Goal: Information Seeking & Learning: Learn about a topic

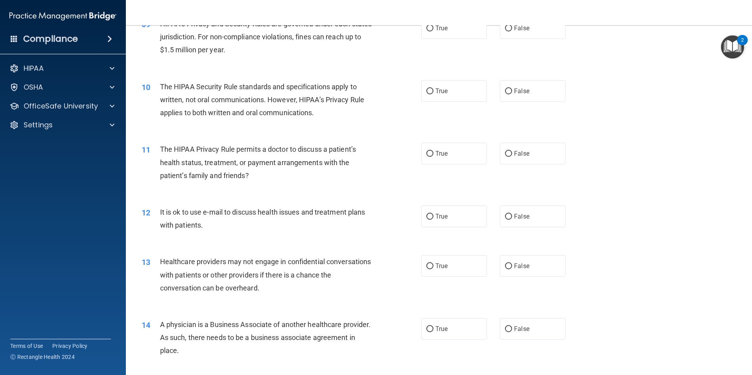
scroll to position [511, 0]
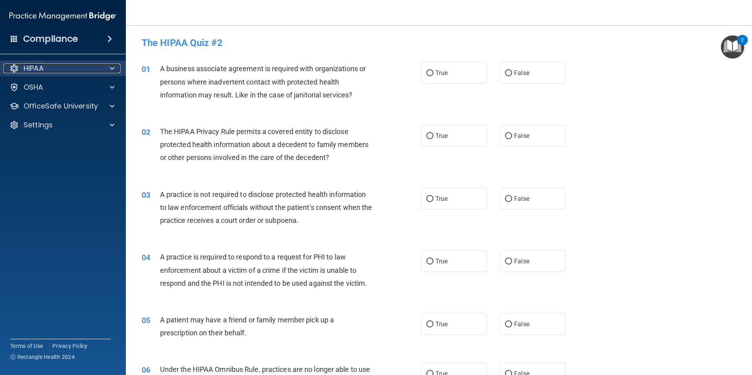
click at [109, 71] on div at bounding box center [111, 68] width 20 height 9
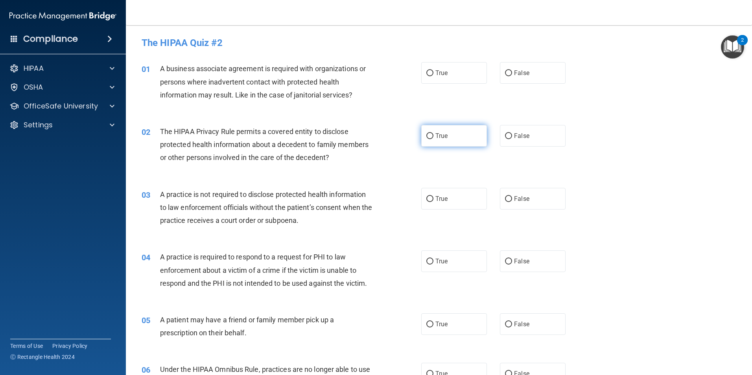
click at [430, 141] on label "True" at bounding box center [454, 136] width 66 height 22
click at [430, 139] on input "True" at bounding box center [430, 136] width 7 height 6
radio input "true"
click at [505, 201] on input "False" at bounding box center [508, 199] width 7 height 6
radio input "true"
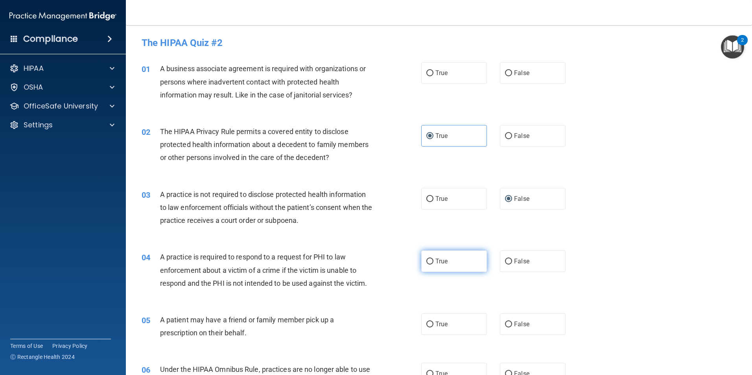
click at [455, 255] on label "True" at bounding box center [454, 262] width 66 height 22
click at [434, 259] on input "True" at bounding box center [430, 262] width 7 height 6
radio input "true"
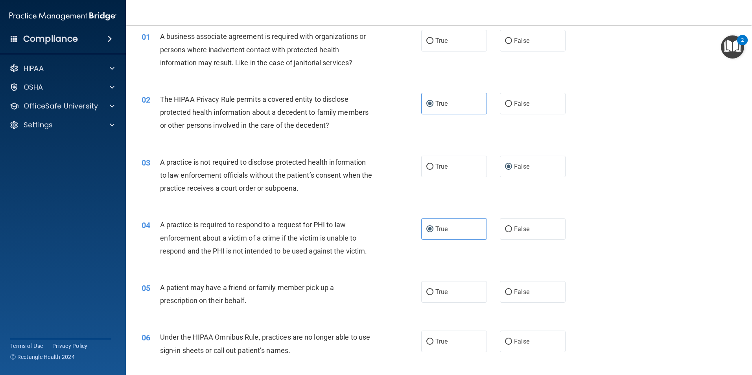
scroll to position [118, 0]
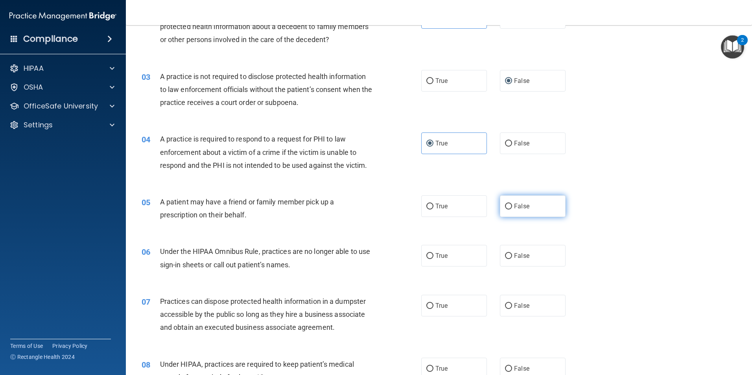
click at [530, 205] on label "False" at bounding box center [533, 207] width 66 height 22
click at [512, 205] on input "False" at bounding box center [508, 207] width 7 height 6
radio input "true"
click at [451, 209] on label "True" at bounding box center [454, 207] width 66 height 22
click at [434, 209] on input "True" at bounding box center [430, 207] width 7 height 6
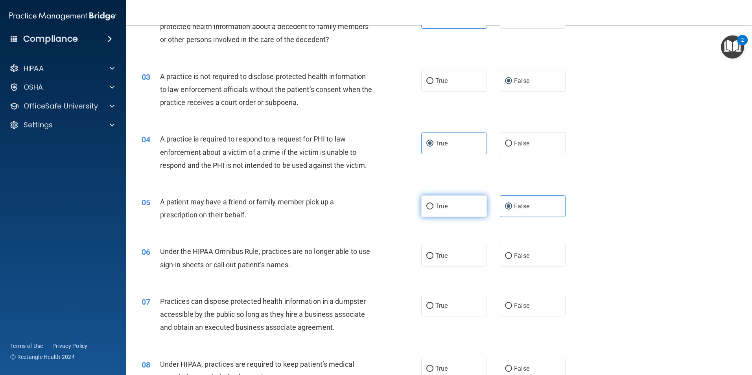
radio input "true"
radio input "false"
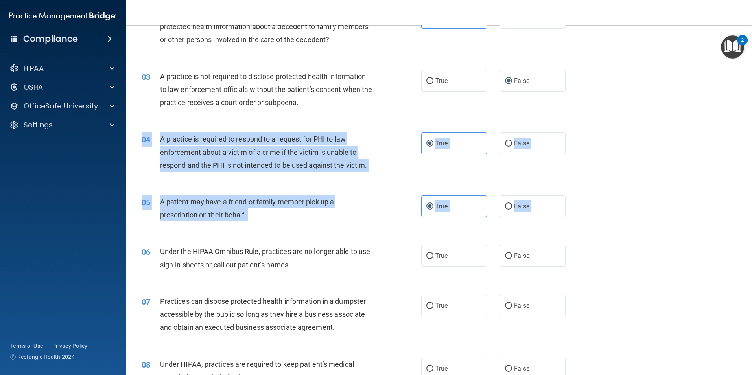
drag, startPoint x: 450, startPoint y: 242, endPoint x: 464, endPoint y: 183, distance: 61.2
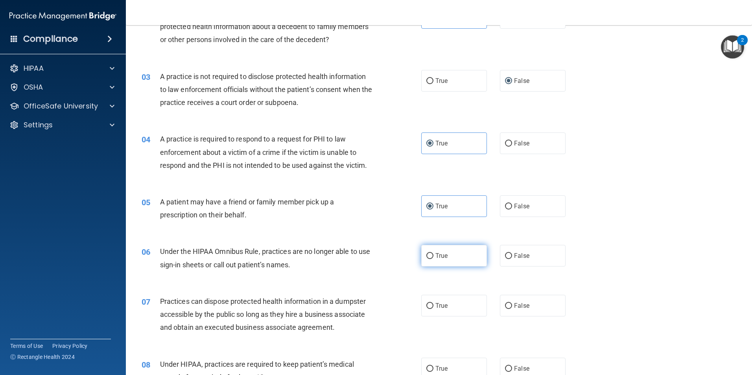
click at [441, 255] on span "True" at bounding box center [442, 255] width 12 height 7
click at [434, 255] on input "True" at bounding box center [430, 256] width 7 height 6
radio input "true"
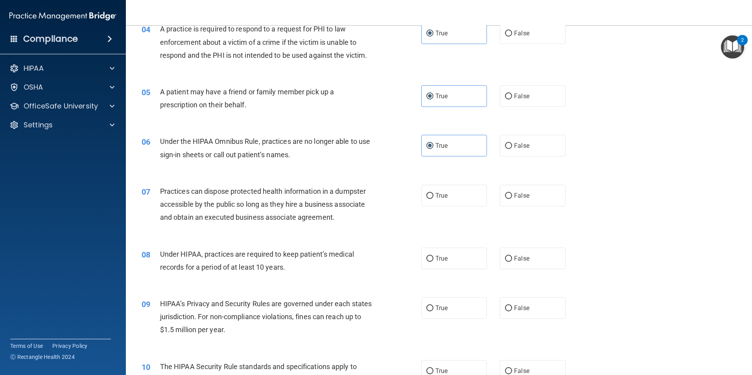
scroll to position [236, 0]
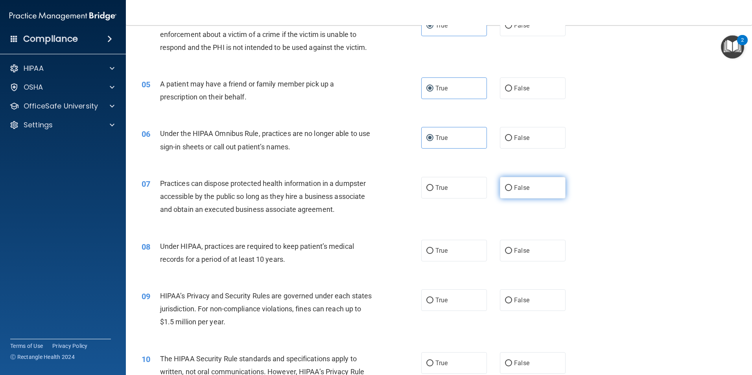
click at [544, 192] on label "False" at bounding box center [533, 188] width 66 height 22
click at [512, 191] on input "False" at bounding box center [508, 188] width 7 height 6
radio input "true"
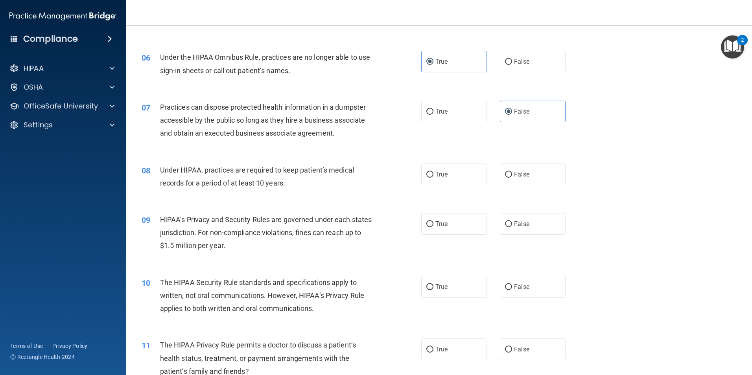
scroll to position [315, 0]
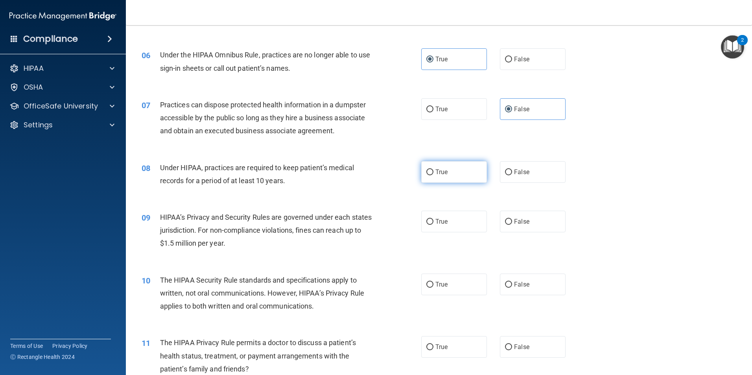
click at [426, 180] on label "True" at bounding box center [454, 172] width 66 height 22
click at [427, 175] on input "True" at bounding box center [430, 173] width 7 height 6
radio input "true"
click at [423, 232] on label "True" at bounding box center [454, 222] width 66 height 22
click at [427, 225] on input "True" at bounding box center [430, 222] width 7 height 6
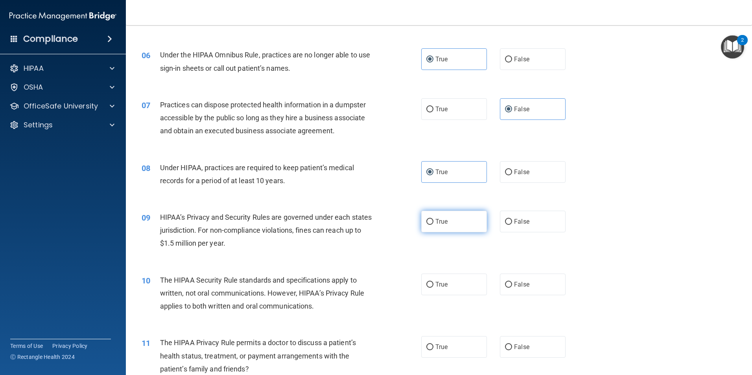
radio input "true"
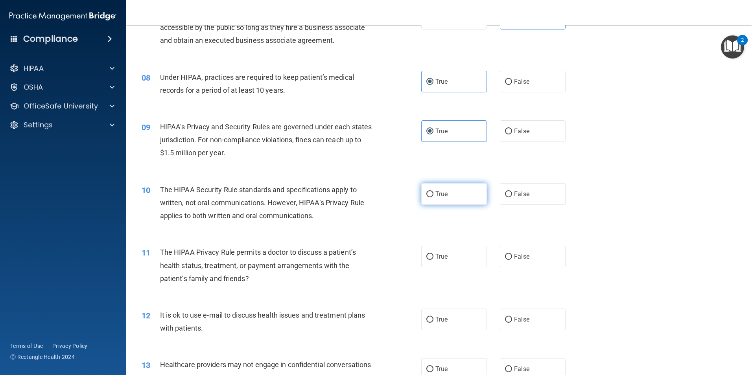
scroll to position [472, 0]
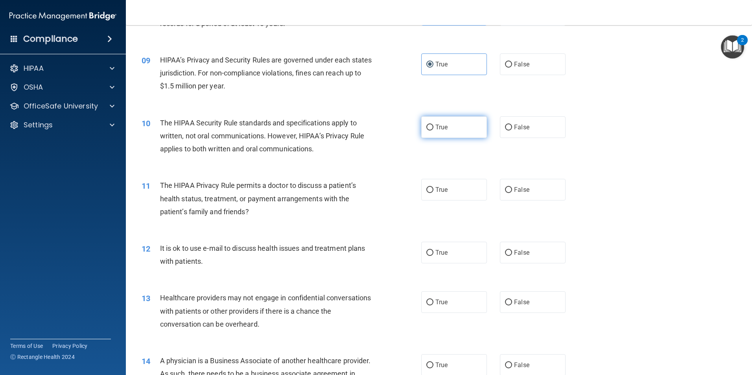
click at [439, 124] on span "True" at bounding box center [442, 127] width 12 height 7
click at [434, 125] on input "True" at bounding box center [430, 128] width 7 height 6
radio input "true"
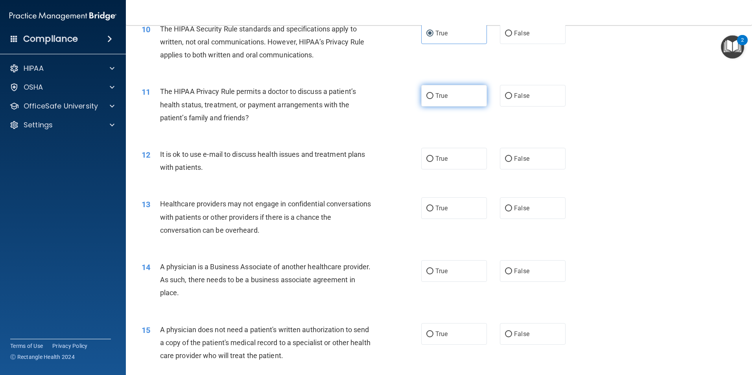
scroll to position [630, 0]
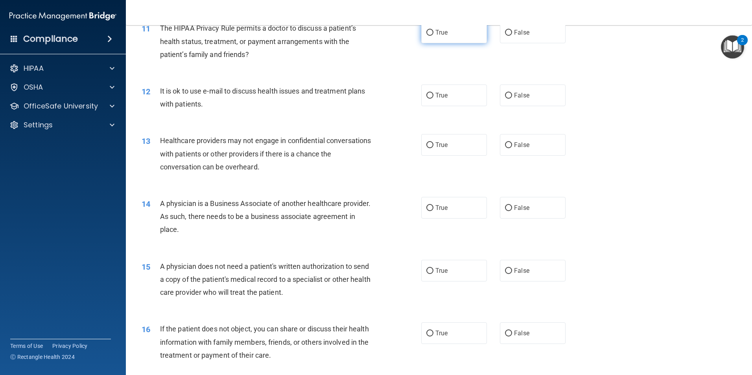
click at [457, 30] on label "True" at bounding box center [454, 33] width 66 height 22
click at [434, 30] on input "True" at bounding box center [430, 33] width 7 height 6
radio input "true"
click at [514, 35] on span "False" at bounding box center [521, 32] width 15 height 7
click at [512, 35] on input "False" at bounding box center [508, 33] width 7 height 6
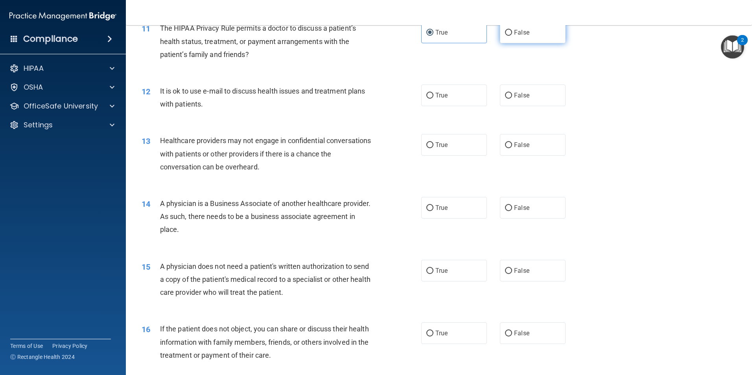
radio input "true"
click at [452, 26] on label "True" at bounding box center [454, 33] width 66 height 22
click at [434, 30] on input "True" at bounding box center [430, 33] width 7 height 6
radio input "true"
radio input "false"
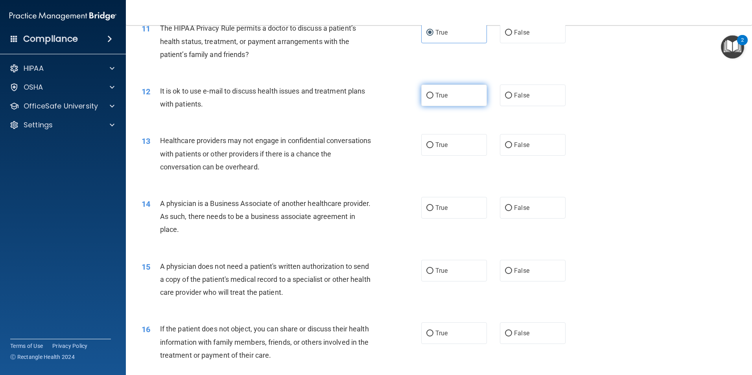
click at [445, 94] on span "True" at bounding box center [442, 95] width 12 height 7
click at [434, 94] on input "True" at bounding box center [430, 96] width 7 height 6
radio input "true"
click at [494, 90] on div "True False" at bounding box center [500, 96] width 158 height 22
click at [510, 103] on label "False" at bounding box center [533, 96] width 66 height 22
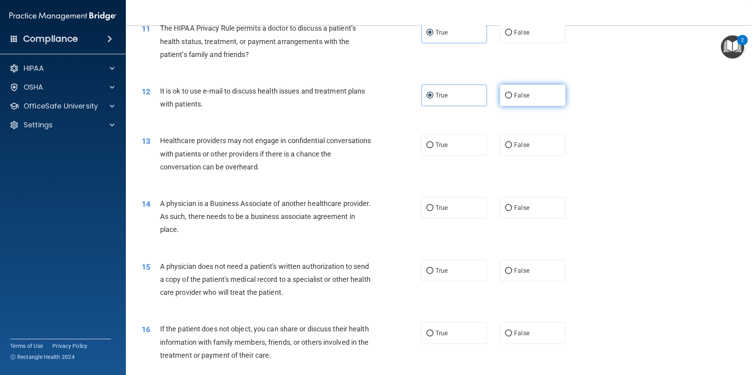
click at [510, 99] on input "False" at bounding box center [508, 96] width 7 height 6
radio input "true"
radio input "false"
click at [421, 154] on label "True" at bounding box center [454, 145] width 66 height 22
click at [427, 148] on input "True" at bounding box center [430, 145] width 7 height 6
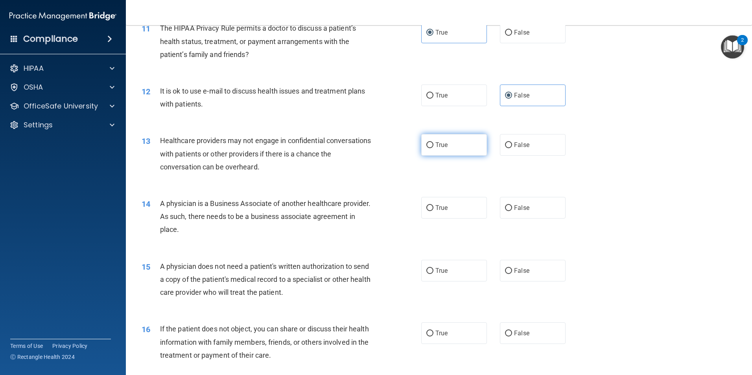
radio input "true"
click at [439, 207] on span "True" at bounding box center [442, 207] width 12 height 7
click at [434, 207] on input "True" at bounding box center [430, 208] width 7 height 6
radio input "true"
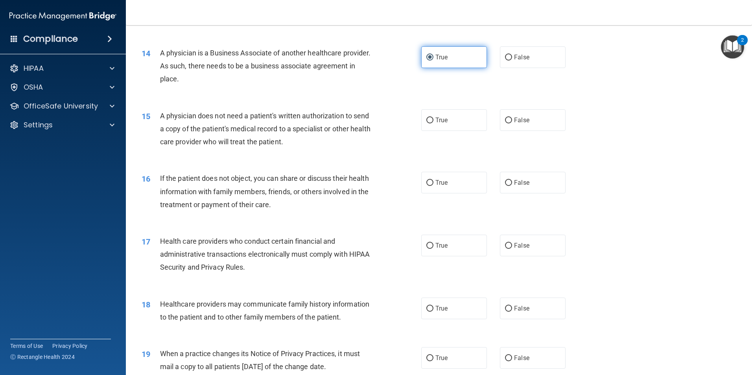
scroll to position [787, 0]
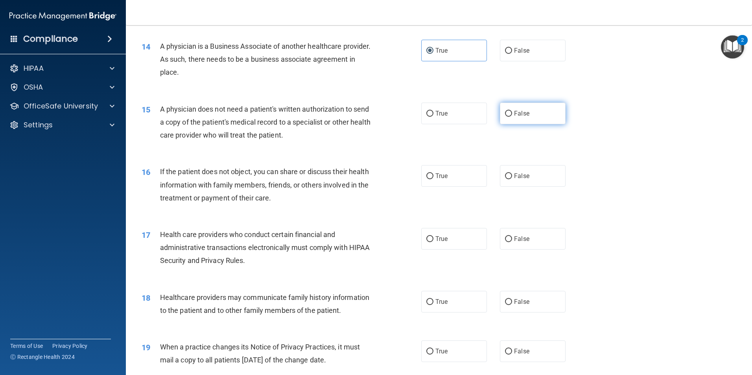
click at [507, 120] on label "False" at bounding box center [533, 114] width 66 height 22
click at [507, 117] on input "False" at bounding box center [508, 114] width 7 height 6
radio input "true"
click at [462, 110] on label "True" at bounding box center [454, 114] width 66 height 22
click at [434, 111] on input "True" at bounding box center [430, 114] width 7 height 6
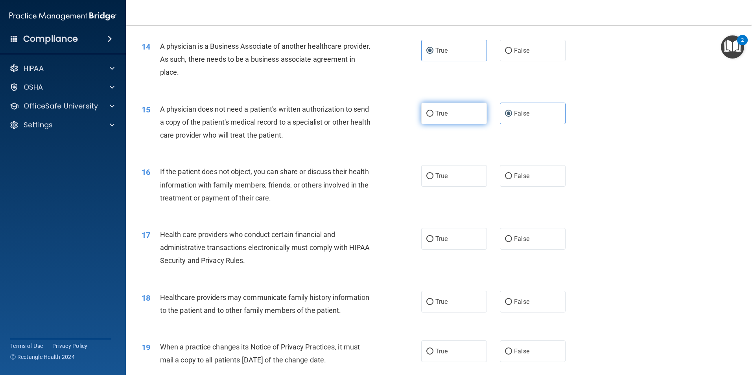
radio input "true"
radio input "false"
click at [472, 177] on label "True" at bounding box center [454, 176] width 66 height 22
click at [434, 177] on input "True" at bounding box center [430, 177] width 7 height 6
radio input "true"
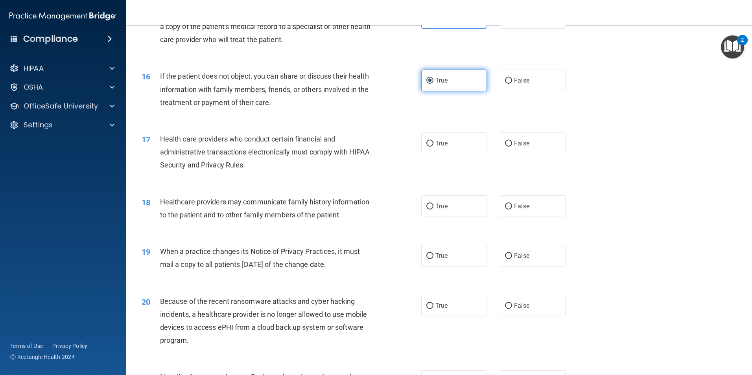
scroll to position [905, 0]
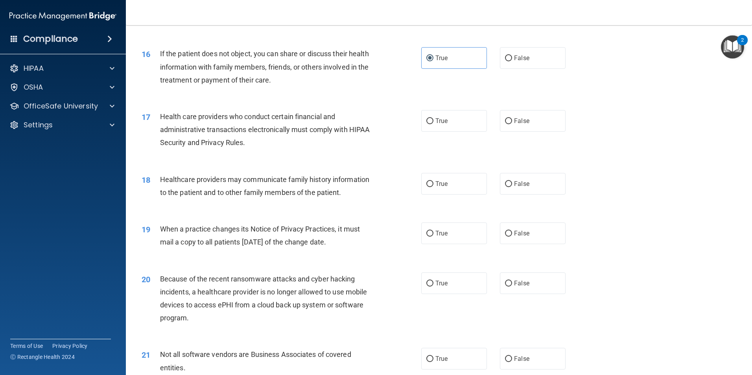
click at [228, 162] on div "17 Health care providers who conduct certain financial and administrative trans…" at bounding box center [439, 131] width 607 height 63
click at [437, 129] on label "True" at bounding box center [454, 121] width 66 height 22
click at [434, 124] on input "True" at bounding box center [430, 121] width 7 height 6
radio input "true"
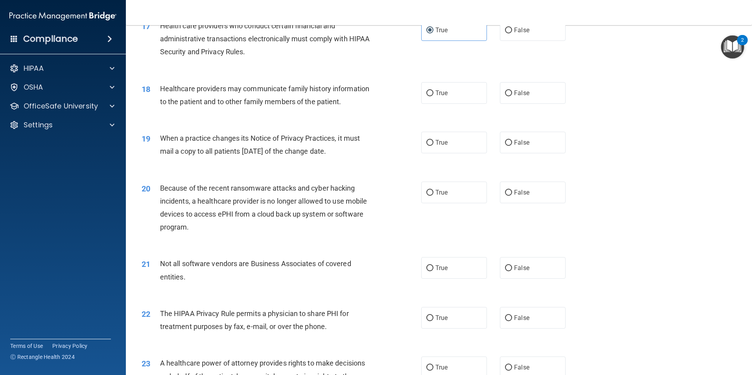
scroll to position [1023, 0]
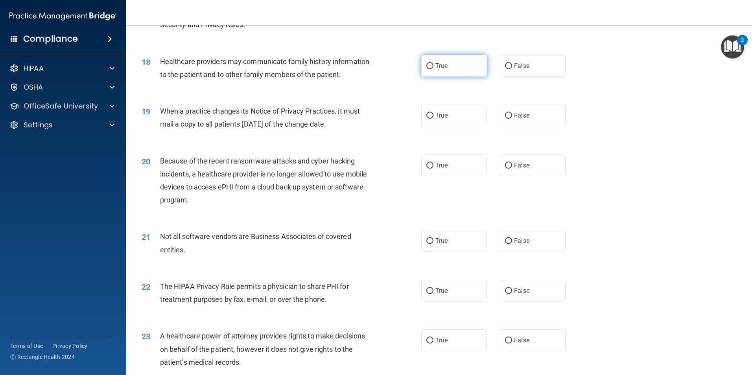
click at [471, 62] on label "True" at bounding box center [454, 66] width 66 height 22
click at [434, 63] on input "True" at bounding box center [430, 66] width 7 height 6
radio input "true"
click at [437, 114] on span "True" at bounding box center [442, 115] width 12 height 7
click at [434, 114] on input "True" at bounding box center [430, 116] width 7 height 6
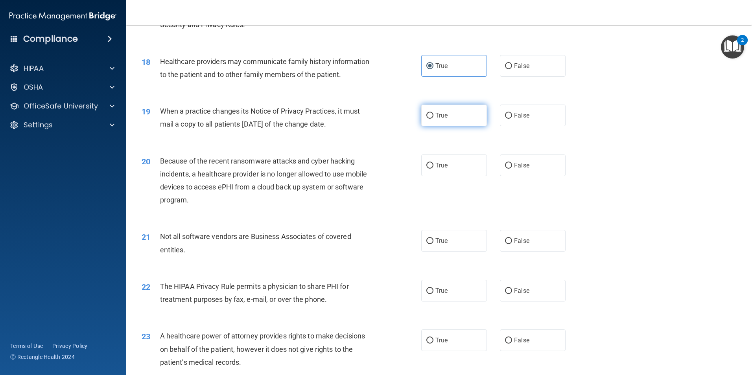
radio input "true"
click at [518, 59] on label "False" at bounding box center [533, 66] width 66 height 22
click at [512, 63] on input "False" at bounding box center [508, 66] width 7 height 6
radio input "true"
click at [438, 68] on span "True" at bounding box center [442, 65] width 12 height 7
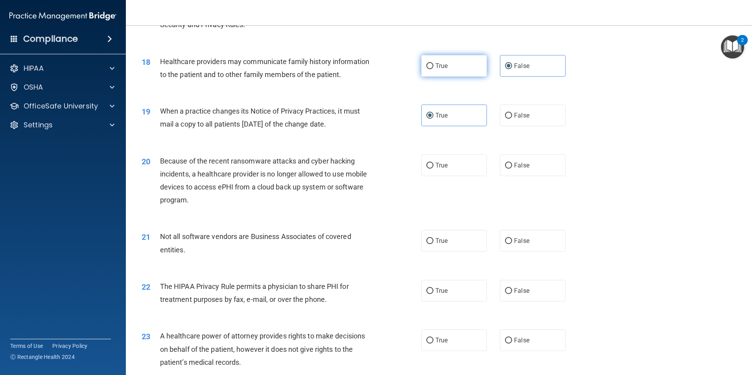
click at [434, 68] on input "True" at bounding box center [430, 66] width 7 height 6
radio input "true"
radio input "false"
click at [430, 162] on label "True" at bounding box center [454, 166] width 66 height 22
click at [430, 163] on input "True" at bounding box center [430, 166] width 7 height 6
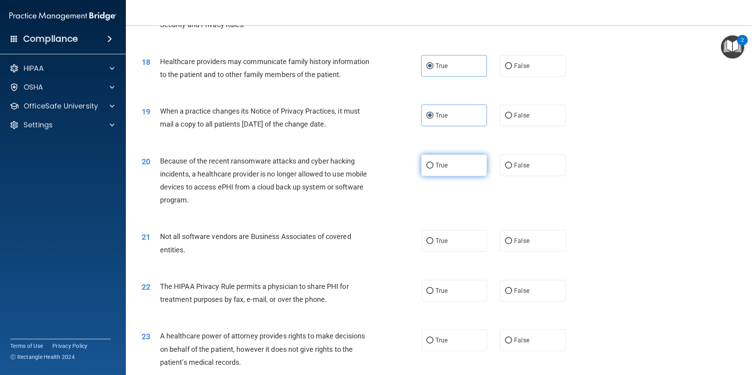
radio input "true"
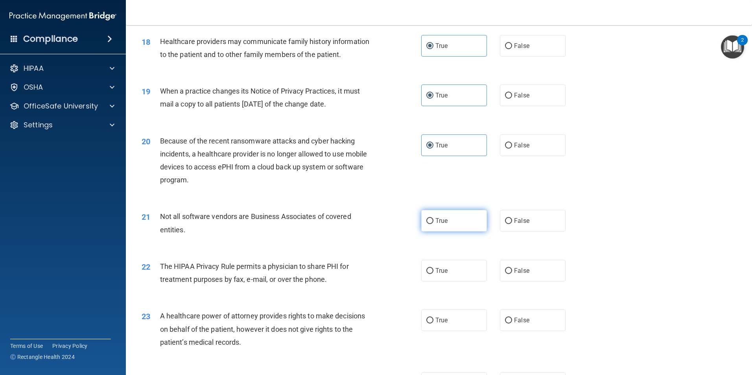
scroll to position [1062, 0]
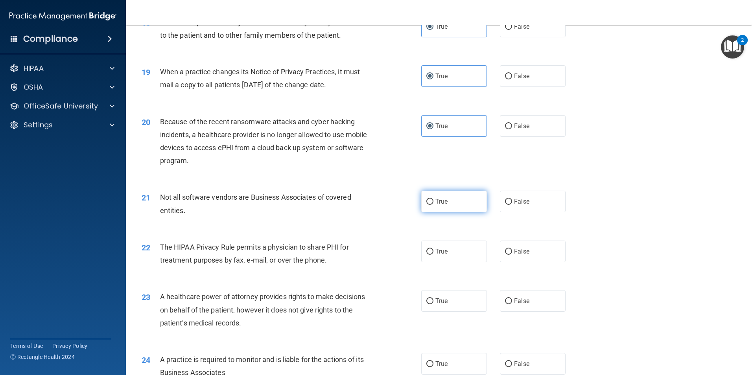
click at [439, 205] on span "True" at bounding box center [442, 201] width 12 height 7
click at [434, 205] on input "True" at bounding box center [430, 202] width 7 height 6
radio input "true"
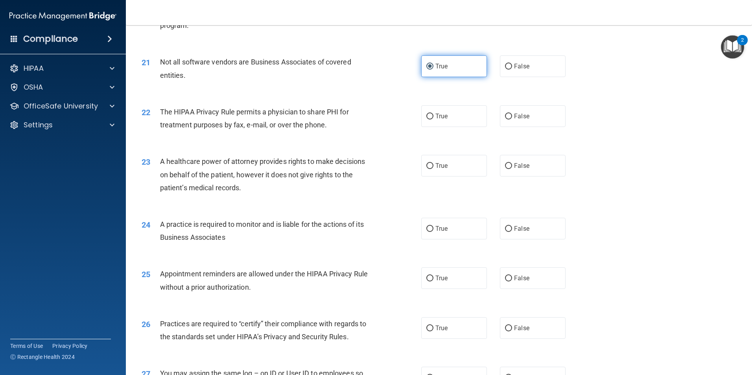
scroll to position [1220, 0]
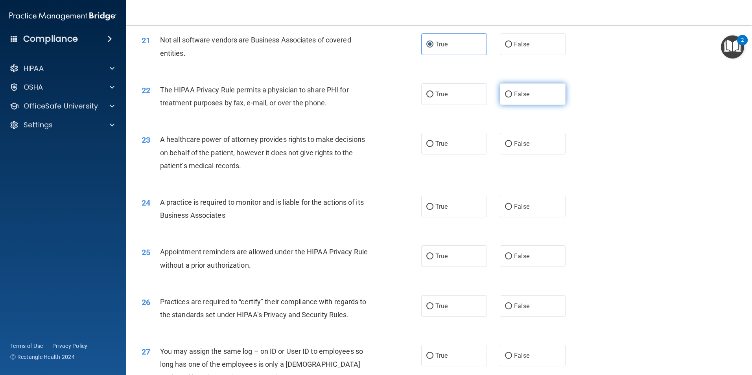
click at [511, 100] on label "False" at bounding box center [533, 94] width 66 height 22
click at [511, 98] on input "False" at bounding box center [508, 95] width 7 height 6
radio input "true"
click at [439, 146] on span "True" at bounding box center [442, 143] width 12 height 7
click at [434, 146] on input "True" at bounding box center [430, 144] width 7 height 6
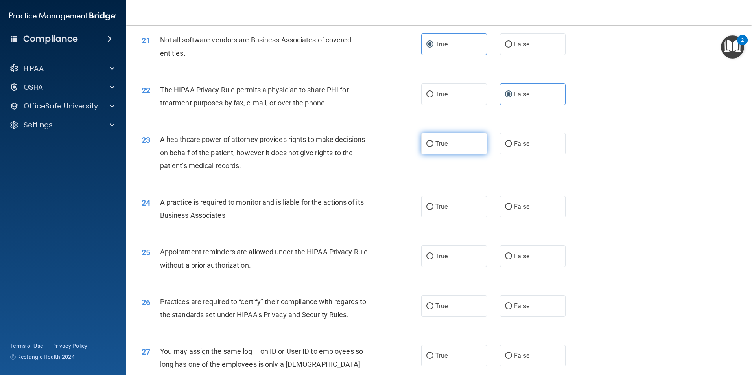
radio input "true"
click at [436, 207] on span "True" at bounding box center [442, 206] width 12 height 7
click at [434, 207] on input "True" at bounding box center [430, 207] width 7 height 6
radio input "true"
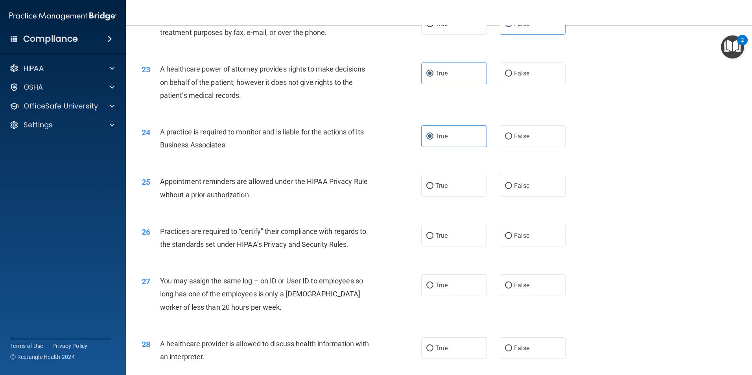
scroll to position [1298, 0]
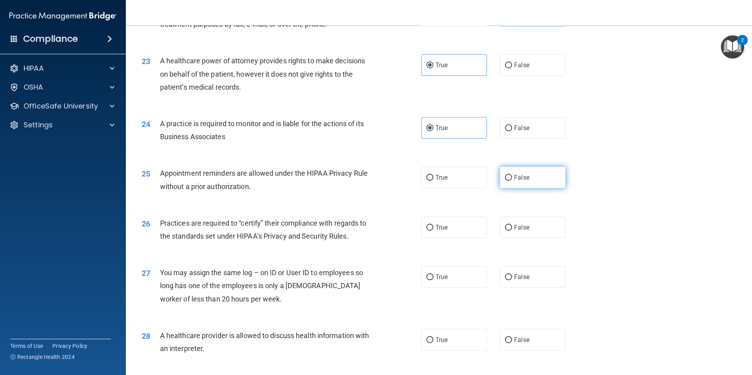
click at [502, 182] on label "False" at bounding box center [533, 178] width 66 height 22
click at [505, 181] on input "False" at bounding box center [508, 178] width 7 height 6
radio input "true"
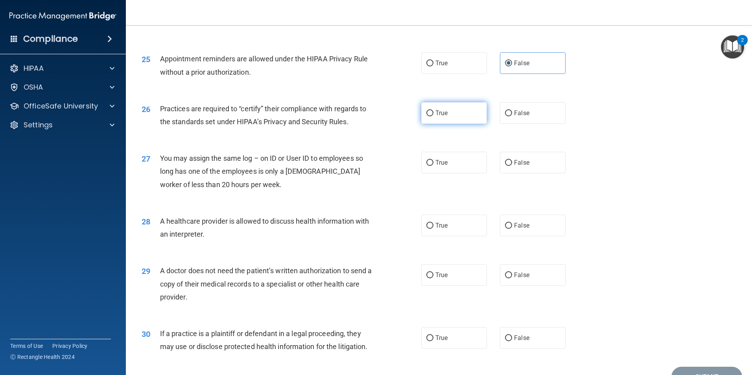
scroll to position [1416, 0]
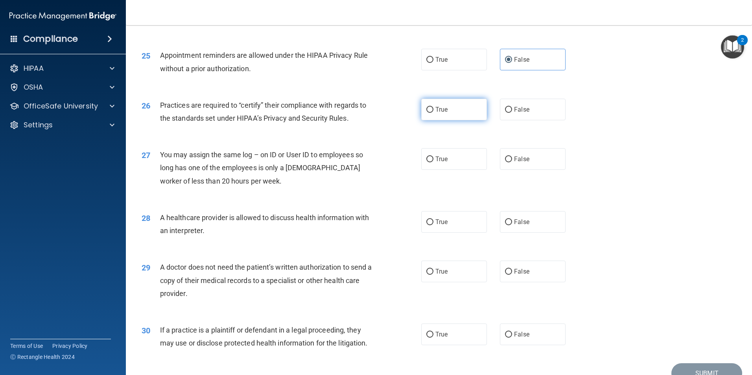
click at [427, 107] on input "True" at bounding box center [430, 110] width 7 height 6
radio input "true"
click at [471, 164] on label "True" at bounding box center [454, 159] width 66 height 22
click at [434, 162] on input "True" at bounding box center [430, 160] width 7 height 6
radio input "true"
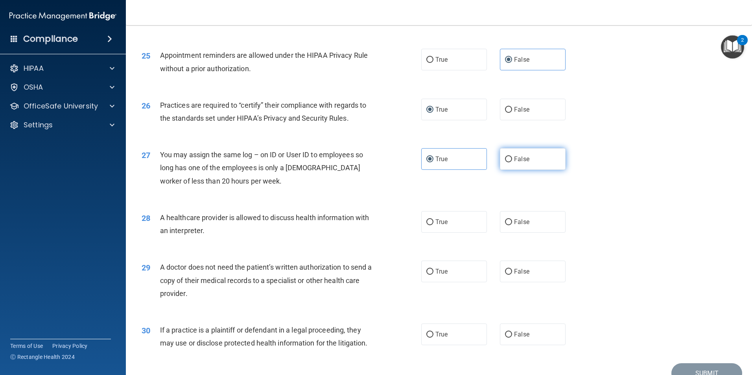
click at [516, 159] on span "False" at bounding box center [521, 158] width 15 height 7
click at [512, 159] on input "False" at bounding box center [508, 160] width 7 height 6
radio input "true"
radio input "false"
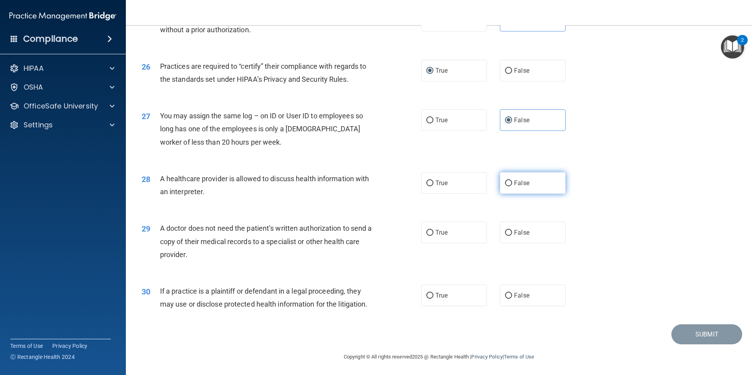
scroll to position [1456, 0]
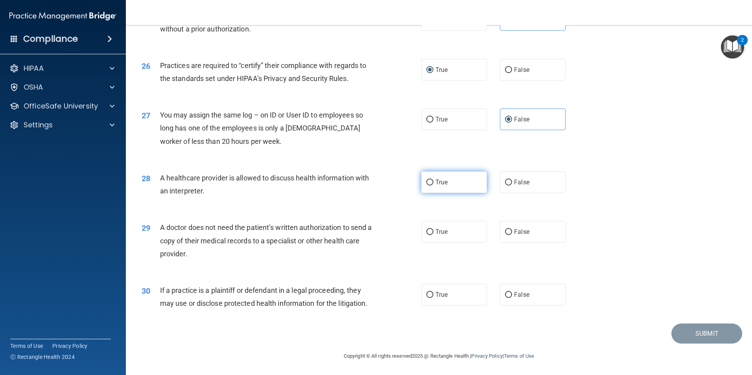
click at [427, 180] on input "True" at bounding box center [430, 183] width 7 height 6
radio input "true"
click at [545, 235] on label "False" at bounding box center [533, 232] width 66 height 22
click at [512, 235] on input "False" at bounding box center [508, 232] width 7 height 6
radio input "true"
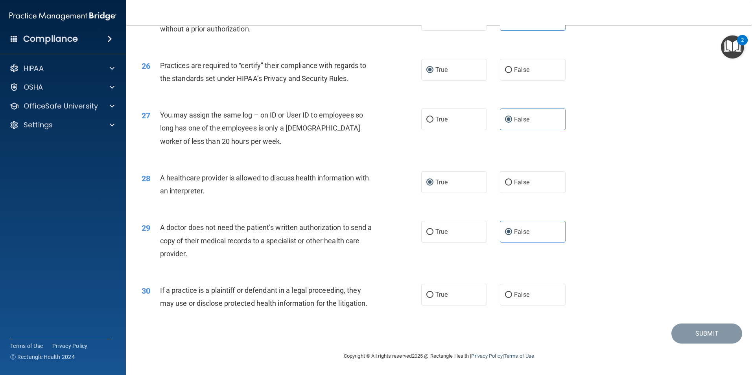
click at [415, 292] on div "30 If a practice is a plaintiff or defendant in a legal proceeding, they may us…" at bounding box center [281, 299] width 303 height 30
click at [452, 296] on label "True" at bounding box center [454, 295] width 66 height 22
click at [434, 296] on input "True" at bounding box center [430, 295] width 7 height 6
radio input "true"
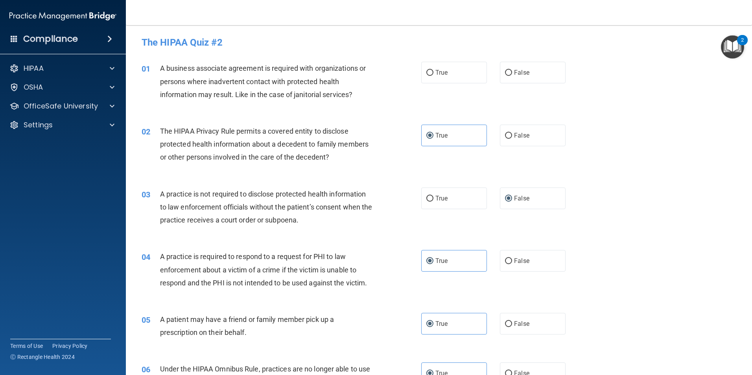
scroll to position [0, 0]
click at [436, 74] on span "True" at bounding box center [442, 72] width 12 height 7
click at [434, 74] on input "True" at bounding box center [430, 73] width 7 height 6
radio input "true"
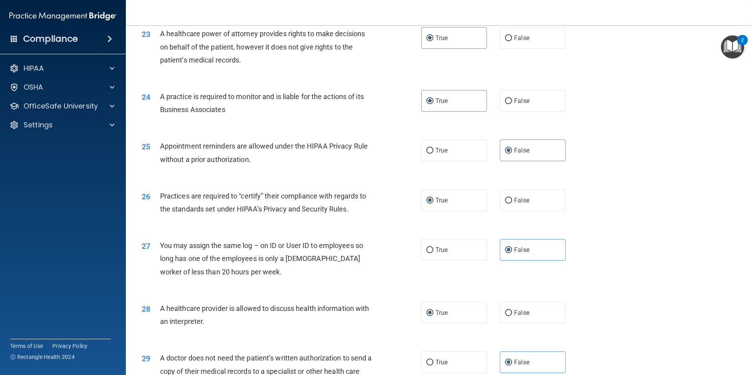
scroll to position [1456, 0]
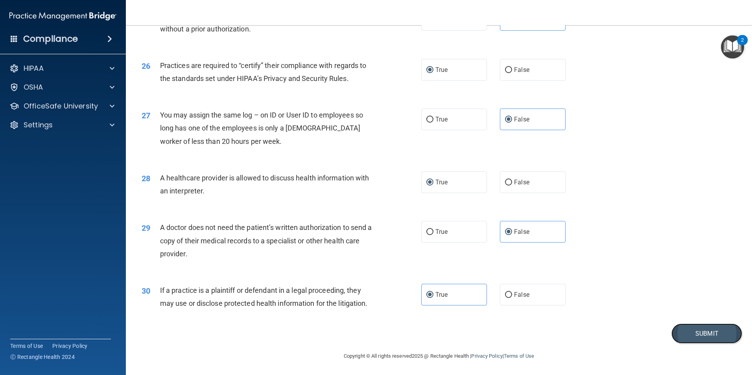
click at [682, 330] on button "Submit" at bounding box center [707, 334] width 71 height 20
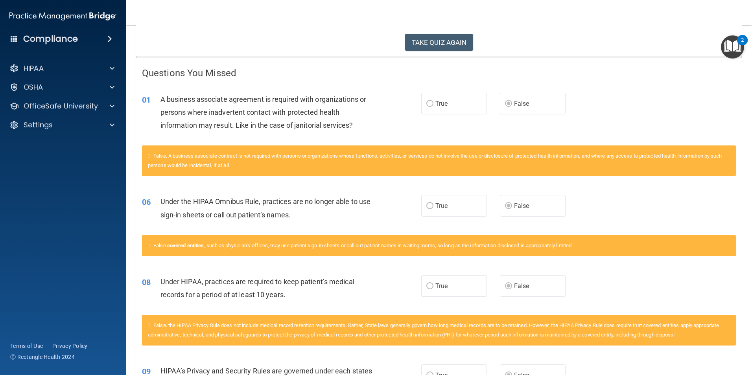
scroll to position [197, 0]
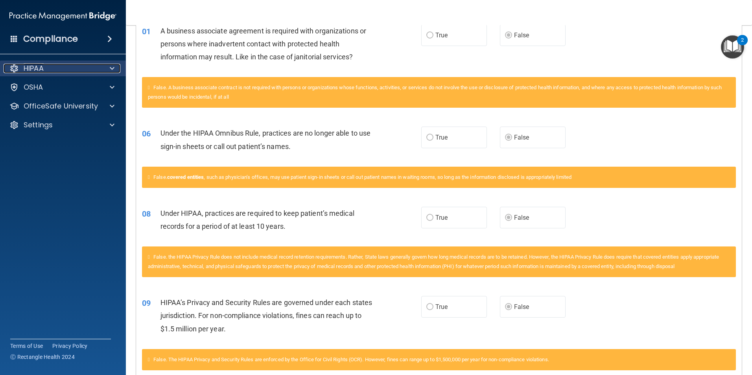
click at [116, 66] on div at bounding box center [111, 68] width 20 height 9
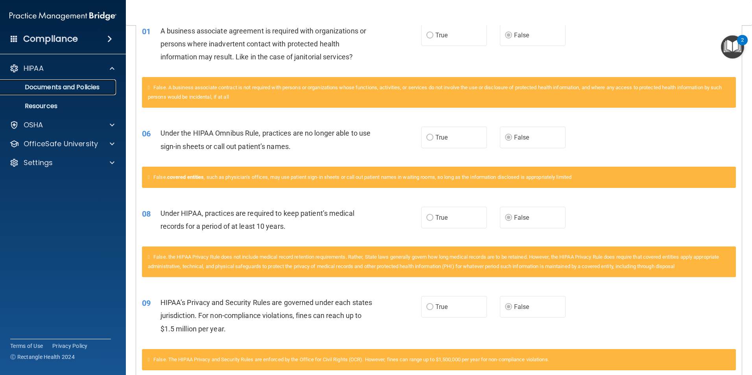
click at [81, 92] on link "Documents and Policies" at bounding box center [54, 87] width 124 height 16
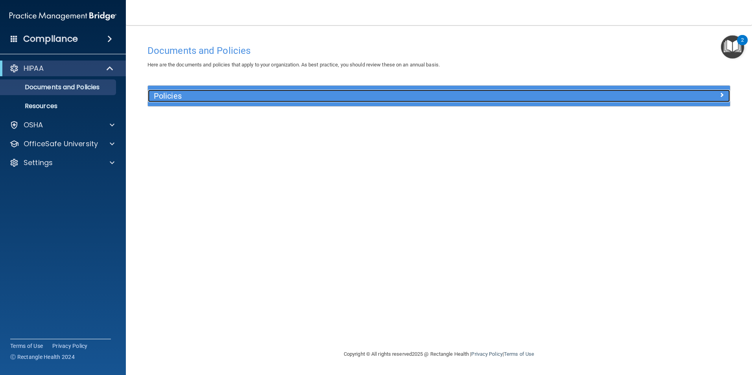
click at [291, 100] on h5 "Policies" at bounding box center [366, 96] width 425 height 9
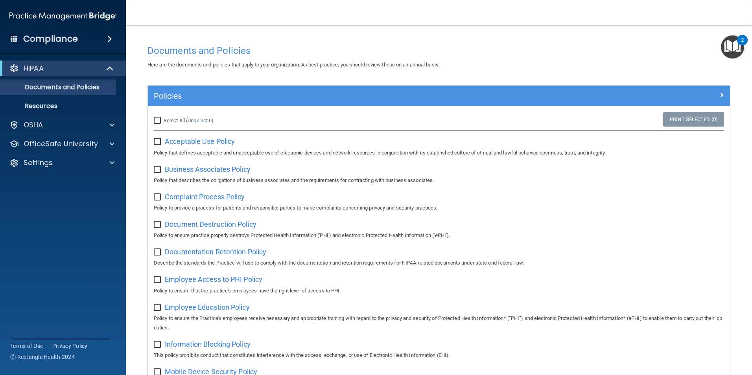
click at [159, 116] on label "Select All (Unselect 0) Unselect All" at bounding box center [184, 120] width 60 height 9
click at [159, 118] on input "Select All (Unselect 0) Unselect All" at bounding box center [158, 121] width 9 height 6
checkbox input "true"
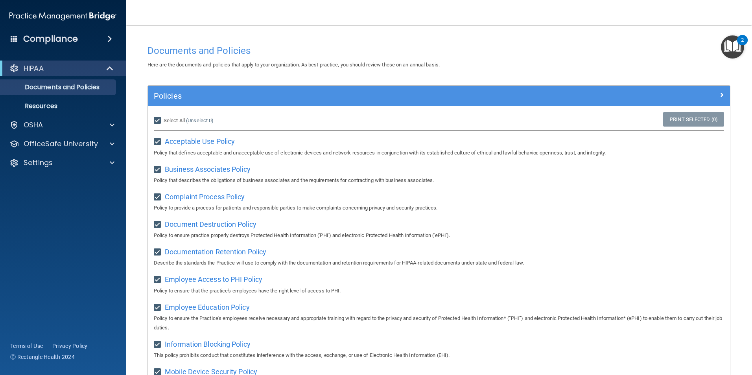
checkbox input "true"
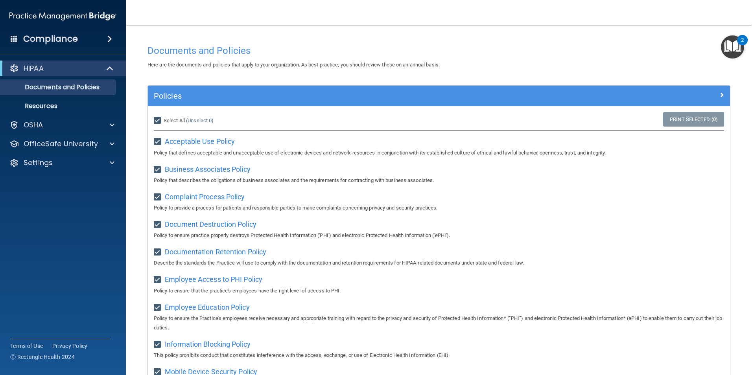
checkbox input "true"
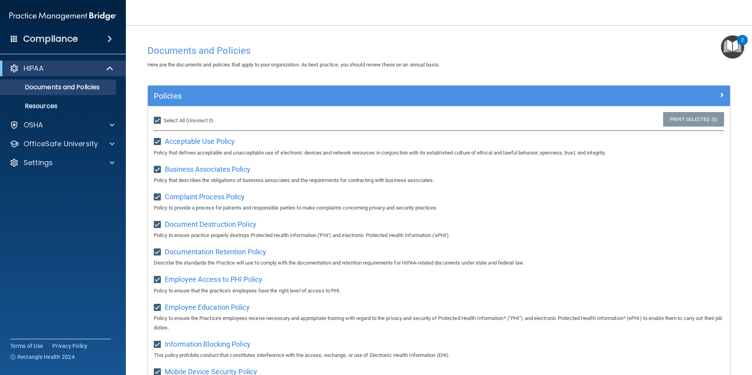
checkbox input "true"
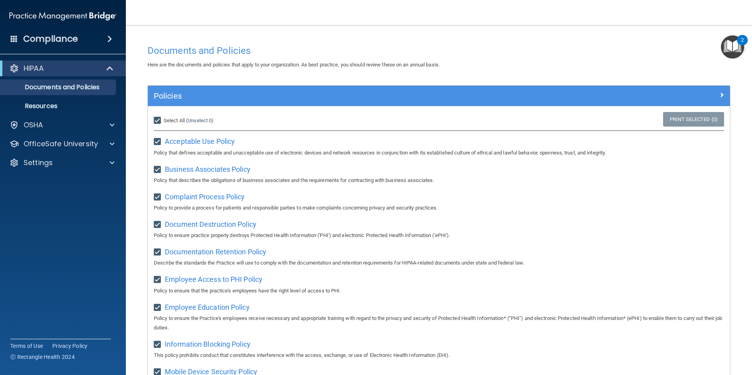
checkbox input "true"
click at [55, 119] on div "OSHA" at bounding box center [63, 125] width 126 height 16
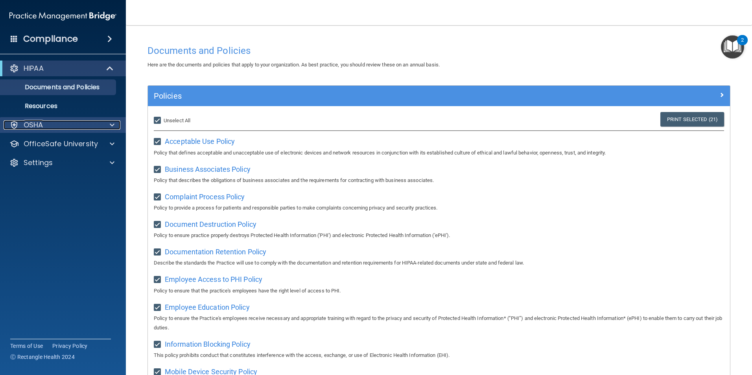
click at [74, 123] on div "OSHA" at bounding box center [53, 124] width 98 height 9
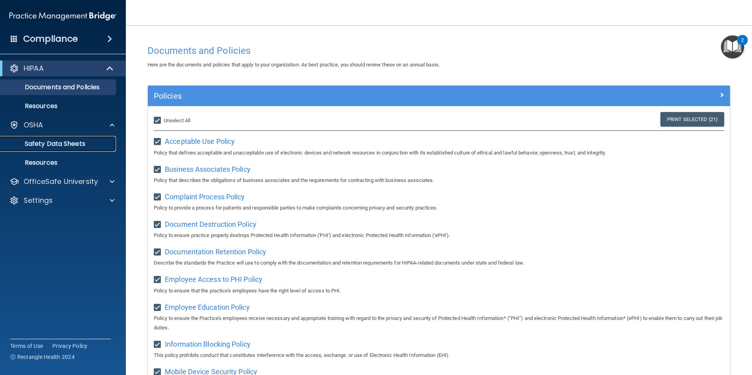
click at [47, 145] on p "Safety Data Sheets" at bounding box center [58, 144] width 107 height 8
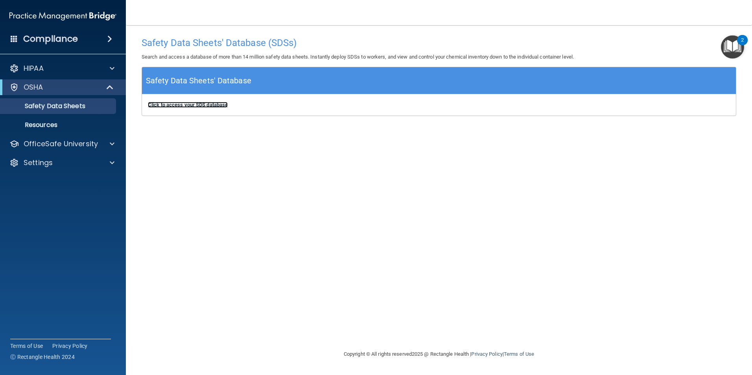
click at [179, 107] on b "Click to access your SDS database" at bounding box center [188, 105] width 80 height 6
click at [60, 143] on p "OfficeSafe University" at bounding box center [61, 143] width 74 height 9
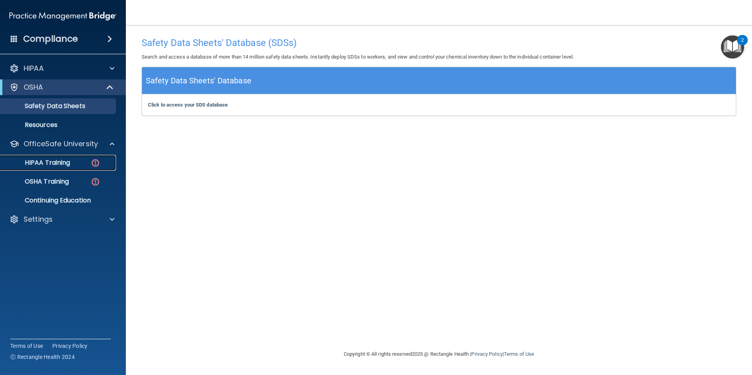
click at [35, 165] on p "HIPAA Training" at bounding box center [37, 163] width 65 height 8
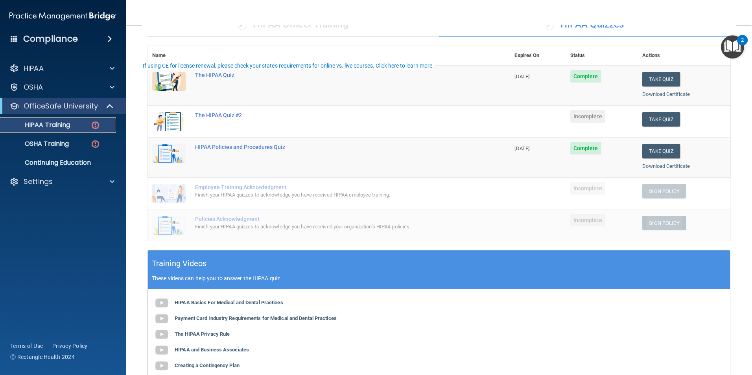
scroll to position [79, 0]
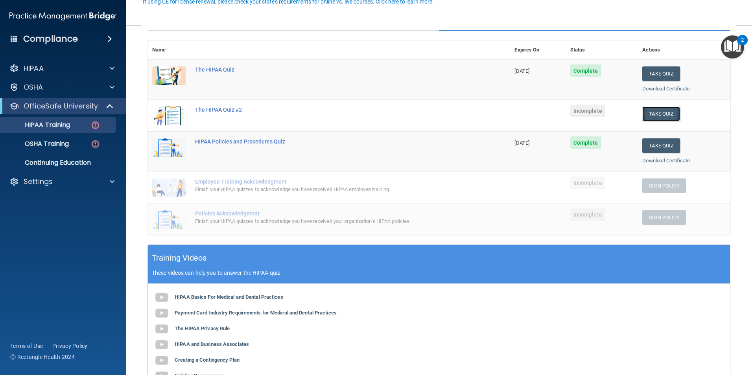
click at [660, 111] on button "Take Quiz" at bounding box center [662, 114] width 38 height 15
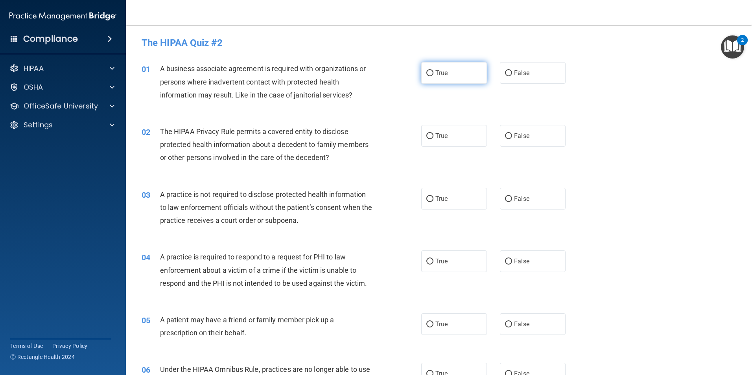
click at [451, 72] on label "True" at bounding box center [454, 73] width 66 height 22
click at [434, 72] on input "True" at bounding box center [430, 73] width 7 height 6
radio input "true"
click at [292, 146] on span "The HIPAA Privacy Rule permits a covered entity to disclose protected health in…" at bounding box center [264, 144] width 209 height 34
click at [113, 91] on span at bounding box center [112, 87] width 5 height 9
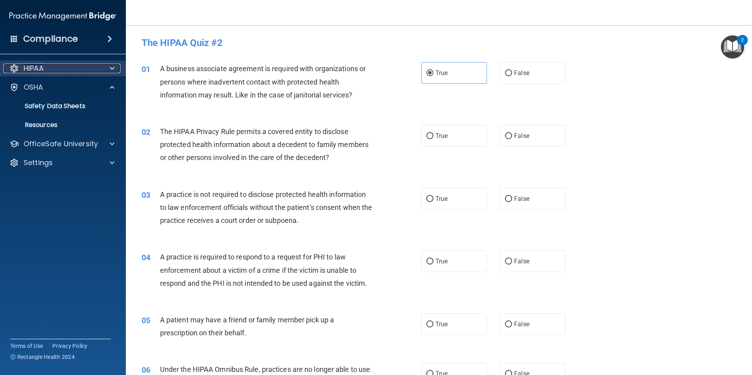
click at [107, 69] on div at bounding box center [111, 68] width 20 height 9
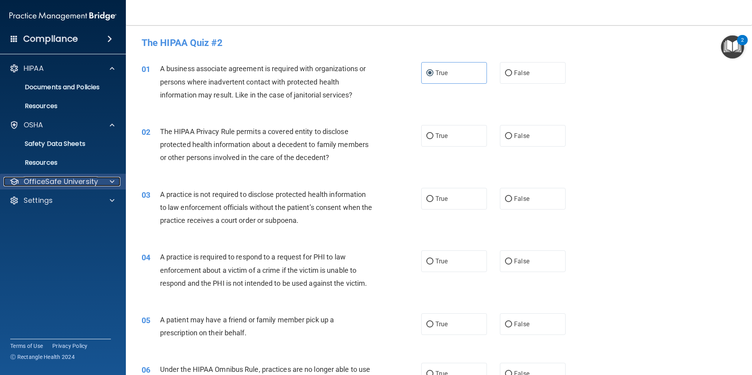
click at [111, 184] on span at bounding box center [112, 181] width 5 height 9
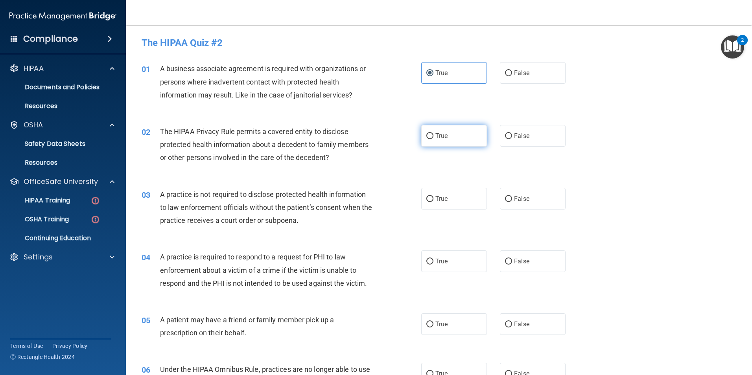
click at [441, 135] on span "True" at bounding box center [442, 135] width 12 height 7
click at [434, 135] on input "True" at bounding box center [430, 136] width 7 height 6
radio input "true"
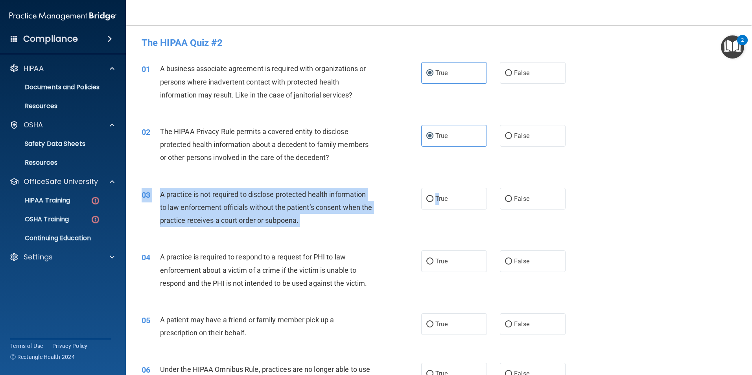
drag, startPoint x: 436, startPoint y: 202, endPoint x: 605, endPoint y: 210, distance: 169.4
click at [605, 210] on div "03 A practice is not required to disclose protected health information to law e…" at bounding box center [439, 209] width 607 height 63
drag, startPoint x: 701, startPoint y: 240, endPoint x: 648, endPoint y: 247, distance: 53.3
click at [699, 239] on div "03 A practice is not required to disclose protected health information to law e…" at bounding box center [439, 209] width 607 height 63
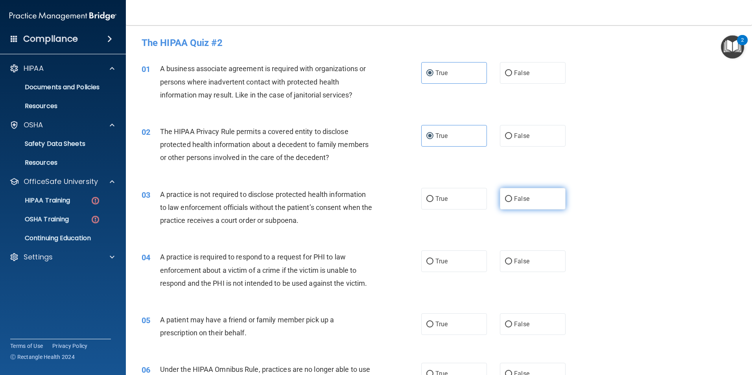
click at [544, 194] on label "False" at bounding box center [533, 199] width 66 height 22
click at [512, 196] on input "False" at bounding box center [508, 199] width 7 height 6
radio input "true"
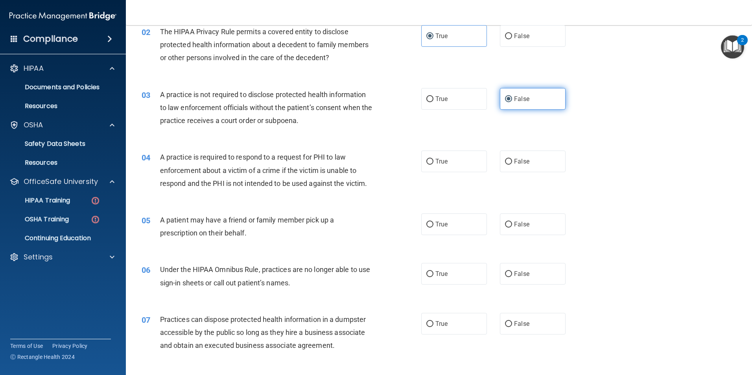
scroll to position [118, 0]
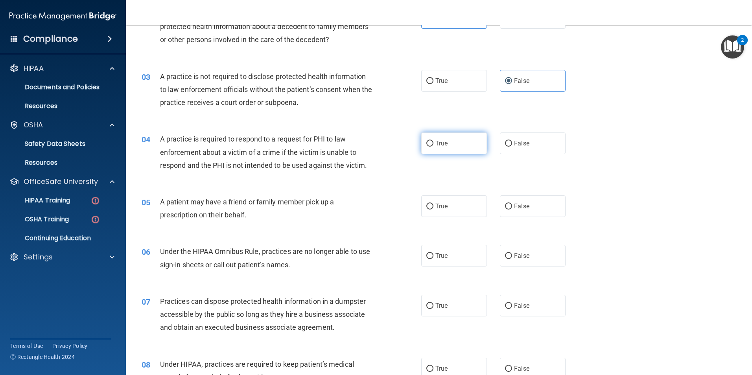
click at [427, 146] on input "True" at bounding box center [430, 144] width 7 height 6
radio input "true"
click at [540, 215] on label "False" at bounding box center [533, 207] width 66 height 22
click at [512, 210] on input "False" at bounding box center [508, 207] width 7 height 6
radio input "true"
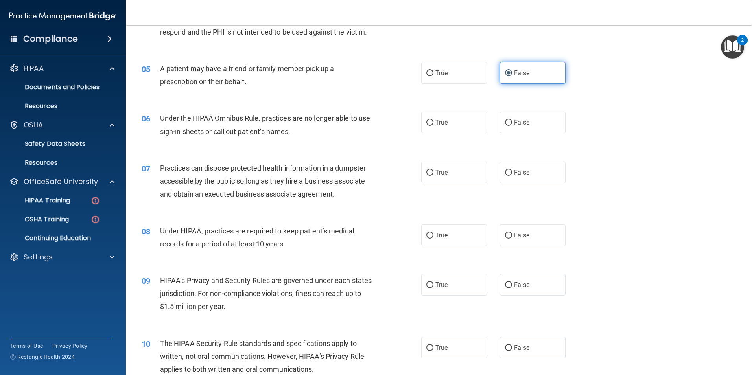
scroll to position [275, 0]
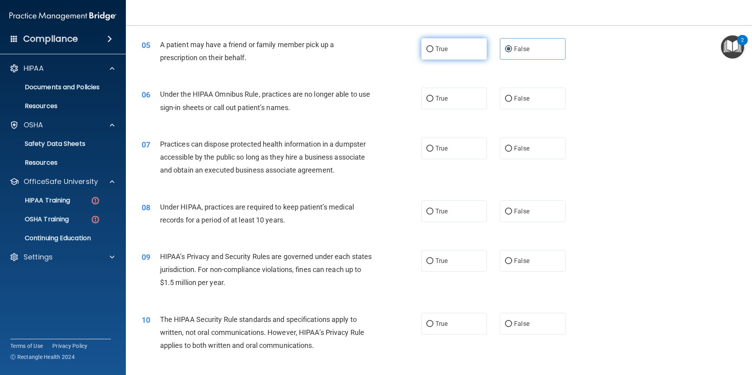
click at [442, 40] on label "True" at bounding box center [454, 49] width 66 height 22
click at [434, 46] on input "True" at bounding box center [430, 49] width 7 height 6
radio input "true"
radio input "false"
drag, startPoint x: 457, startPoint y: 105, endPoint x: 559, endPoint y: 99, distance: 102.1
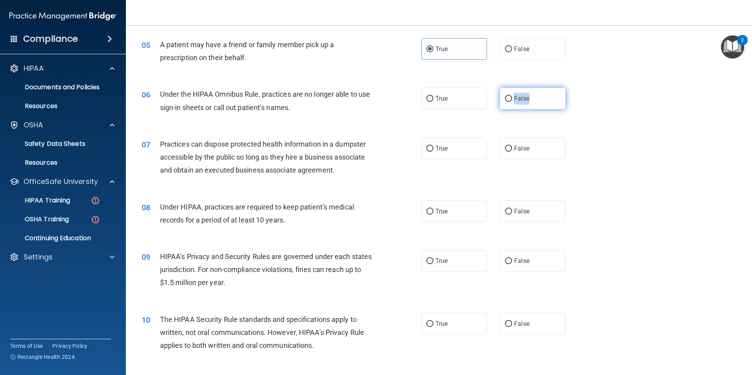
click at [559, 99] on div "True False" at bounding box center [500, 99] width 158 height 22
drag, startPoint x: 559, startPoint y: 99, endPoint x: 540, endPoint y: 96, distance: 19.1
click at [540, 96] on label "False" at bounding box center [533, 99] width 66 height 22
click at [512, 96] on input "False" at bounding box center [508, 99] width 7 height 6
radio input "true"
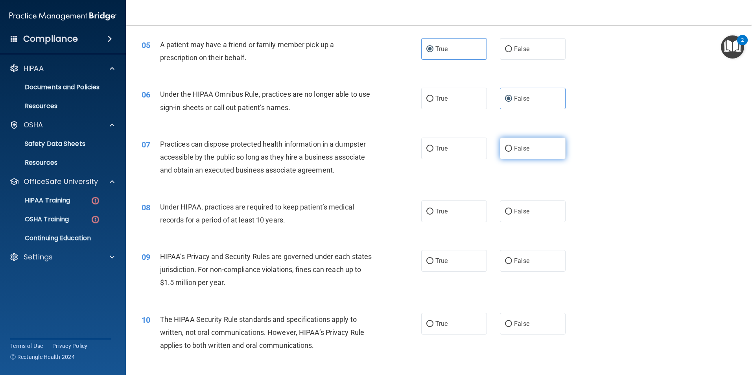
click at [500, 154] on label "False" at bounding box center [533, 149] width 66 height 22
click at [505, 152] on input "False" at bounding box center [508, 149] width 7 height 6
radio input "true"
click at [450, 206] on label "True" at bounding box center [454, 212] width 66 height 22
click at [434, 209] on input "True" at bounding box center [430, 212] width 7 height 6
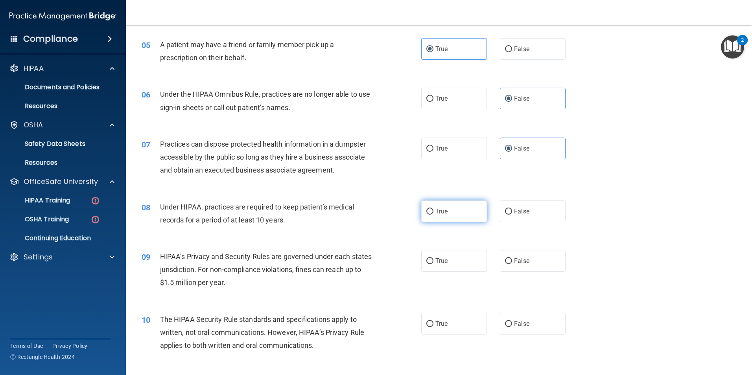
radio input "true"
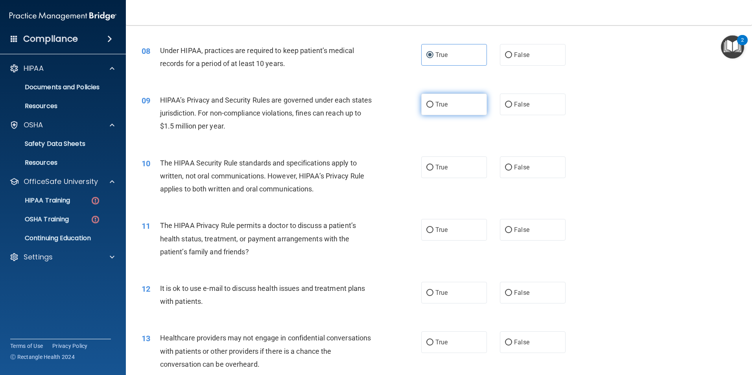
scroll to position [433, 0]
click at [432, 96] on label "True" at bounding box center [454, 104] width 66 height 22
click at [432, 101] on input "True" at bounding box center [430, 104] width 7 height 6
radio input "true"
click at [445, 178] on div "10 The HIPAA Security Rule standards and specifications apply to written, not o…" at bounding box center [439, 177] width 607 height 63
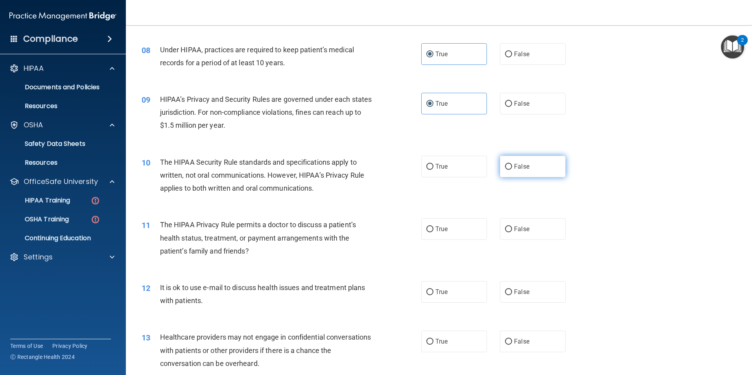
click at [514, 167] on span "False" at bounding box center [521, 166] width 15 height 7
click at [512, 167] on input "False" at bounding box center [508, 167] width 7 height 6
radio input "true"
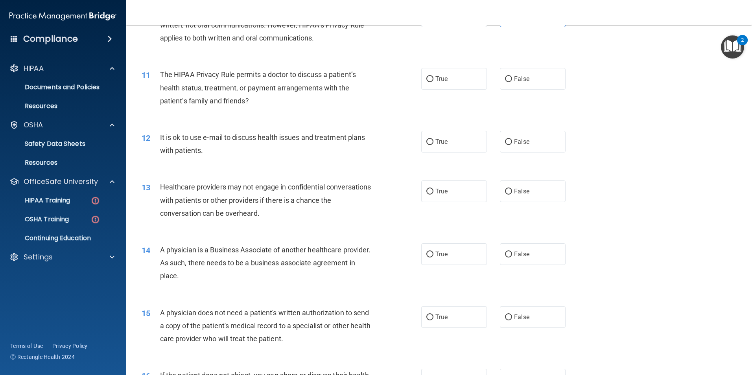
scroll to position [590, 0]
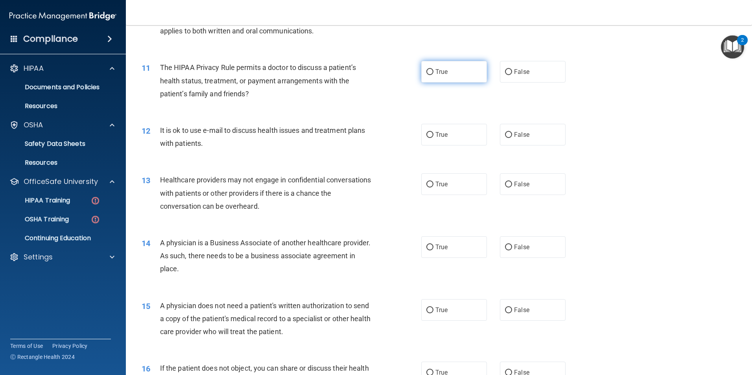
click at [440, 78] on label "True" at bounding box center [454, 72] width 66 height 22
click at [434, 75] on input "True" at bounding box center [430, 72] width 7 height 6
radio input "true"
click at [520, 133] on span "False" at bounding box center [521, 134] width 15 height 7
click at [512, 133] on input "False" at bounding box center [508, 135] width 7 height 6
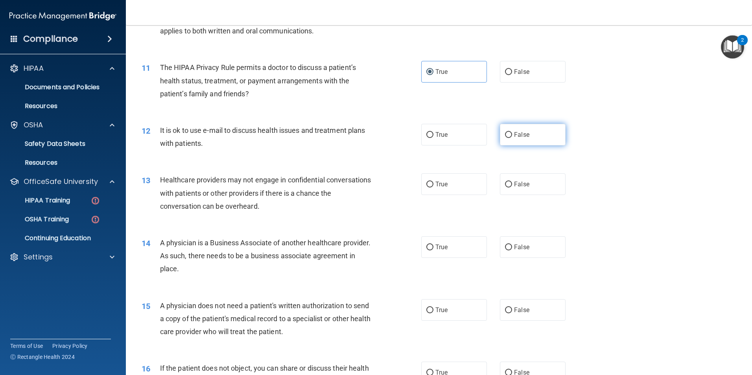
radio input "true"
click at [448, 179] on label "True" at bounding box center [454, 185] width 66 height 22
click at [434, 182] on input "True" at bounding box center [430, 185] width 7 height 6
radio input "true"
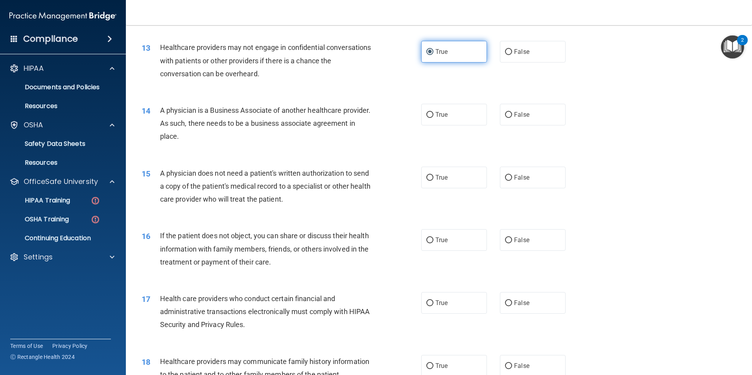
scroll to position [748, 0]
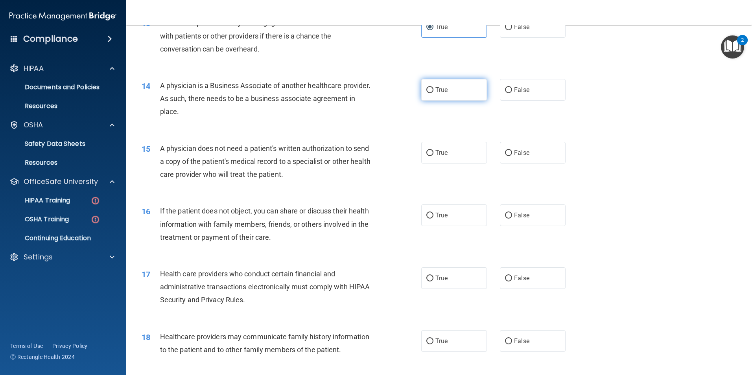
click at [455, 96] on label "True" at bounding box center [454, 90] width 66 height 22
click at [434, 93] on input "True" at bounding box center [430, 90] width 7 height 6
radio input "true"
click at [525, 158] on label "False" at bounding box center [533, 153] width 66 height 22
click at [512, 156] on input "False" at bounding box center [508, 153] width 7 height 6
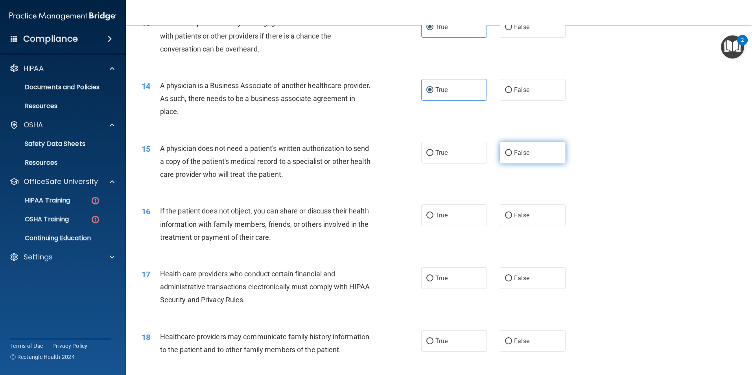
radio input "true"
click at [457, 218] on label "True" at bounding box center [454, 216] width 66 height 22
click at [434, 218] on input "True" at bounding box center [430, 216] width 7 height 6
radio input "true"
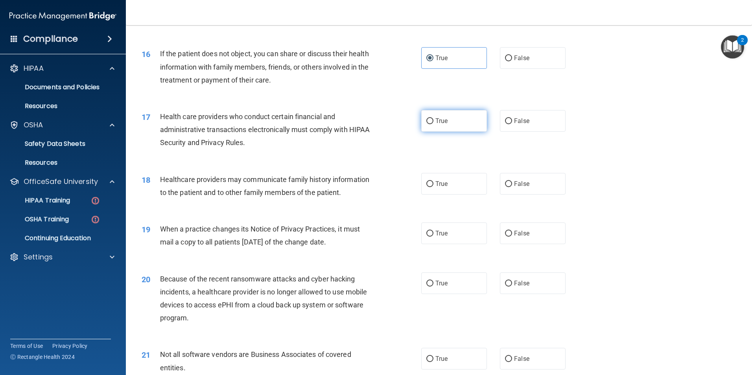
scroll to position [826, 0]
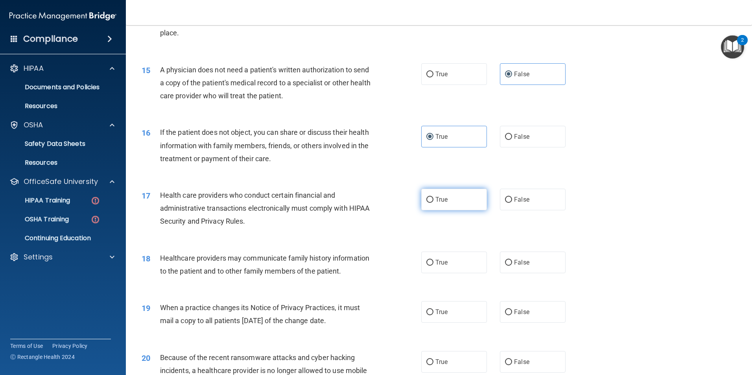
click at [445, 196] on span "True" at bounding box center [442, 199] width 12 height 7
click at [434, 197] on input "True" at bounding box center [430, 200] width 7 height 6
radio input "true"
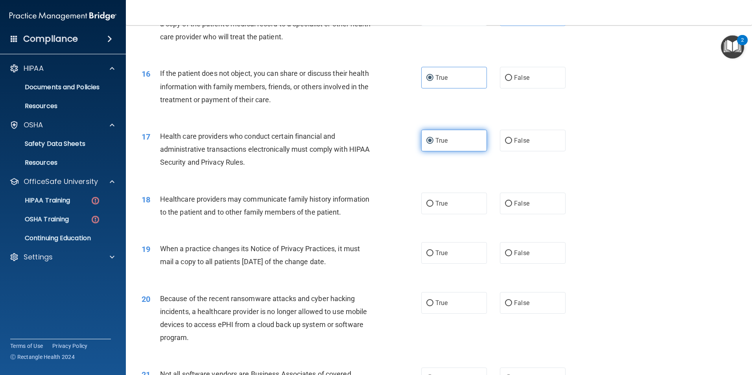
scroll to position [944, 0]
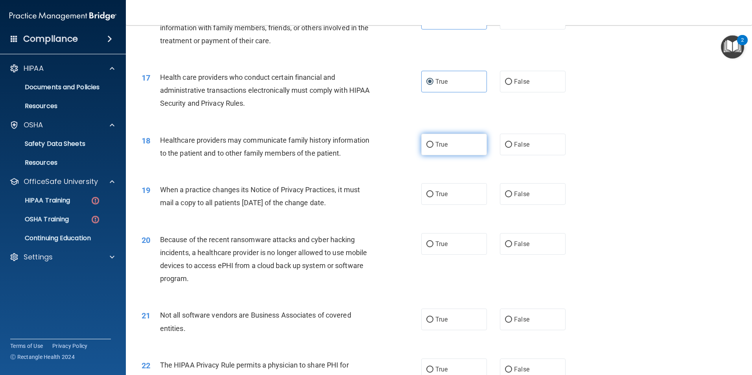
click at [446, 151] on label "True" at bounding box center [454, 145] width 66 height 22
click at [434, 148] on input "True" at bounding box center [430, 145] width 7 height 6
radio input "true"
click at [464, 190] on label "True" at bounding box center [454, 194] width 66 height 22
click at [434, 192] on input "True" at bounding box center [430, 195] width 7 height 6
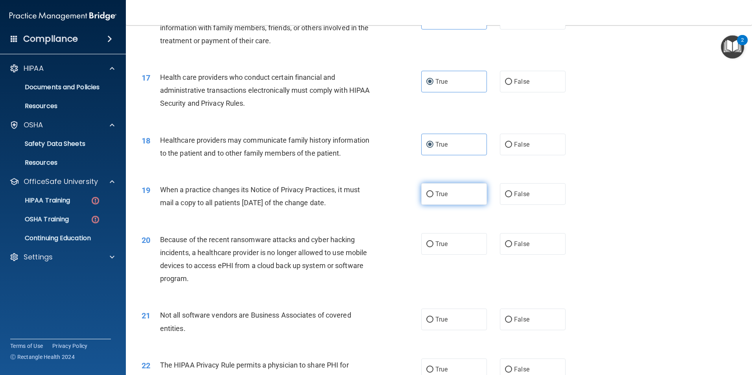
radio input "true"
click at [524, 249] on label "False" at bounding box center [533, 244] width 66 height 22
click at [512, 247] on input "False" at bounding box center [508, 245] width 7 height 6
radio input "true"
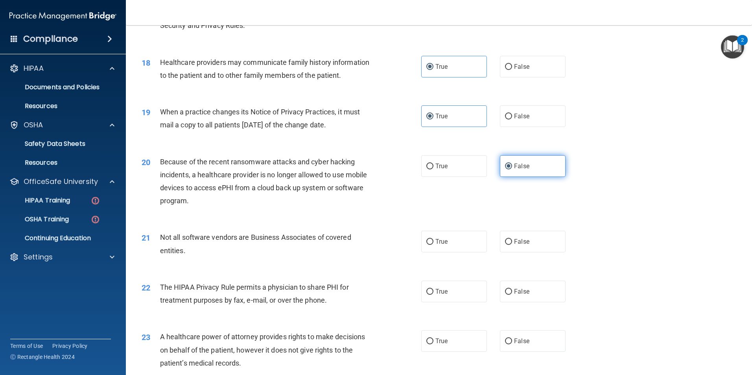
scroll to position [1062, 0]
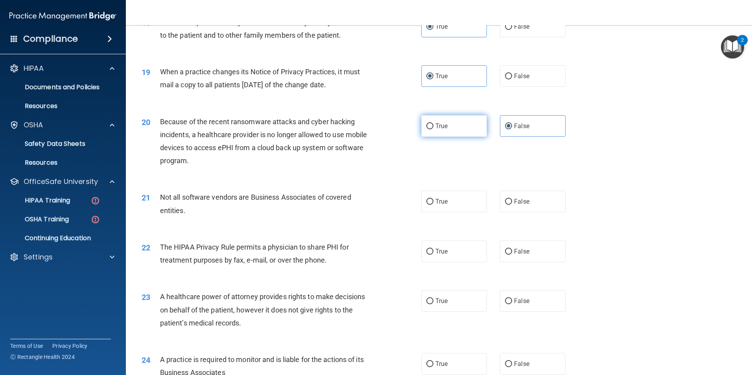
click at [432, 125] on label "True" at bounding box center [454, 126] width 66 height 22
click at [432, 125] on input "True" at bounding box center [430, 127] width 7 height 6
radio input "true"
radio input "false"
click at [427, 205] on input "True" at bounding box center [430, 202] width 7 height 6
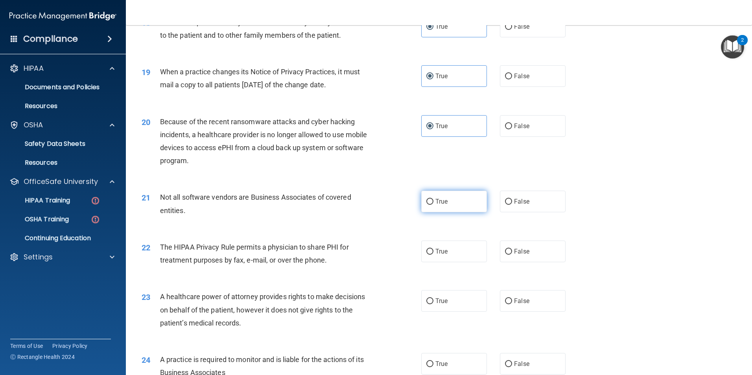
radio input "true"
click at [462, 253] on label "True" at bounding box center [454, 252] width 66 height 22
click at [434, 253] on input "True" at bounding box center [430, 252] width 7 height 6
radio input "true"
click at [413, 285] on div "23 A healthcare power of attorney provides rights to make decisions on behalf o…" at bounding box center [439, 312] width 607 height 63
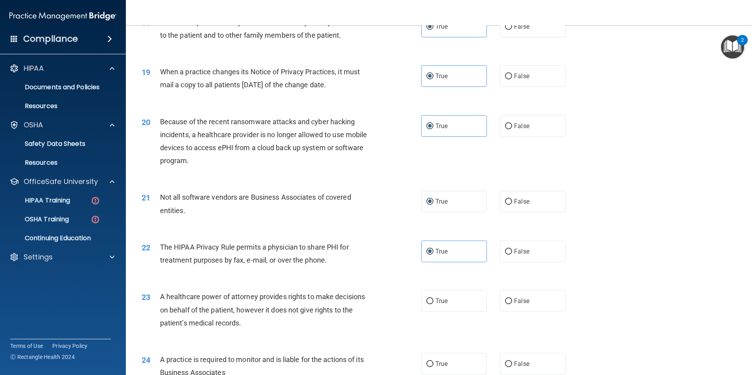
click at [431, 290] on div "23 A healthcare power of attorney provides rights to make decisions on behalf o…" at bounding box center [439, 312] width 607 height 63
click at [452, 307] on label "True" at bounding box center [454, 301] width 66 height 22
click at [434, 305] on input "True" at bounding box center [430, 302] width 7 height 6
radio input "true"
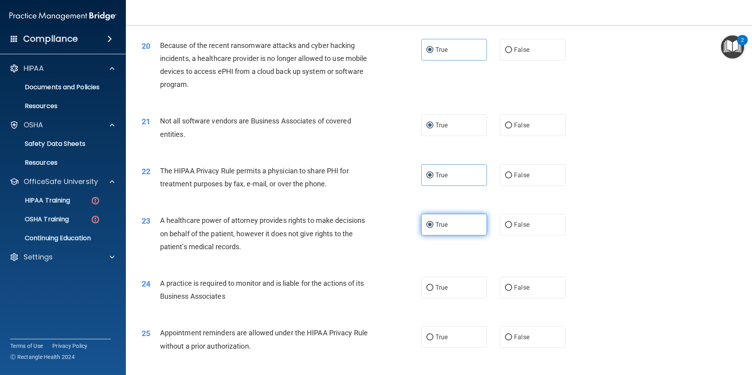
scroll to position [1141, 0]
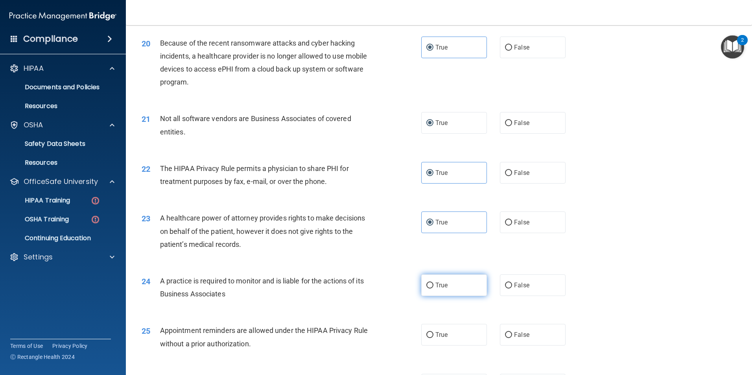
click at [455, 290] on label "True" at bounding box center [454, 286] width 66 height 22
click at [434, 289] on input "True" at bounding box center [430, 286] width 7 height 6
radio input "true"
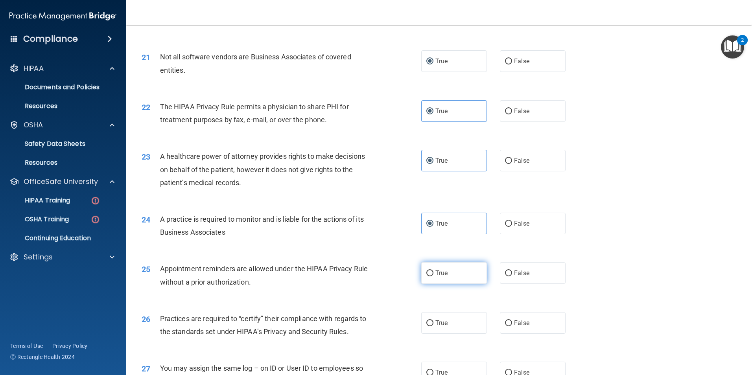
scroll to position [1259, 0]
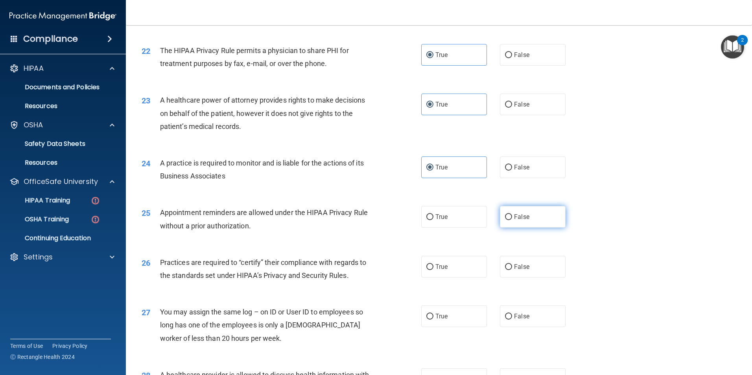
drag, startPoint x: 527, startPoint y: 212, endPoint x: 528, endPoint y: 216, distance: 4.1
click at [528, 213] on label "False" at bounding box center [533, 217] width 66 height 22
click at [512, 214] on input "False" at bounding box center [508, 217] width 7 height 6
radio input "true"
click at [451, 275] on label "True" at bounding box center [454, 267] width 66 height 22
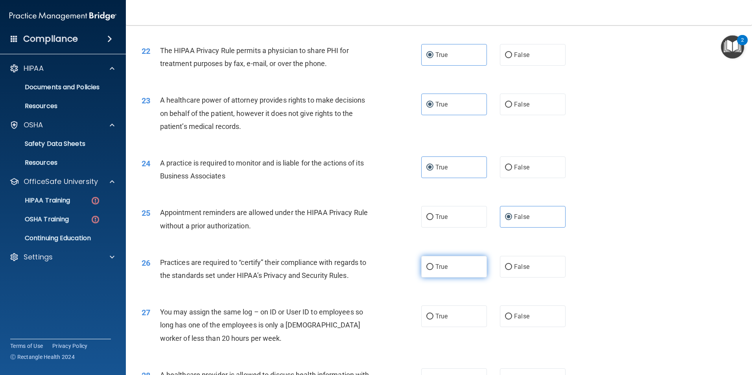
click at [434, 270] on input "True" at bounding box center [430, 267] width 7 height 6
radio input "true"
click at [507, 315] on input "False" at bounding box center [508, 317] width 7 height 6
radio input "true"
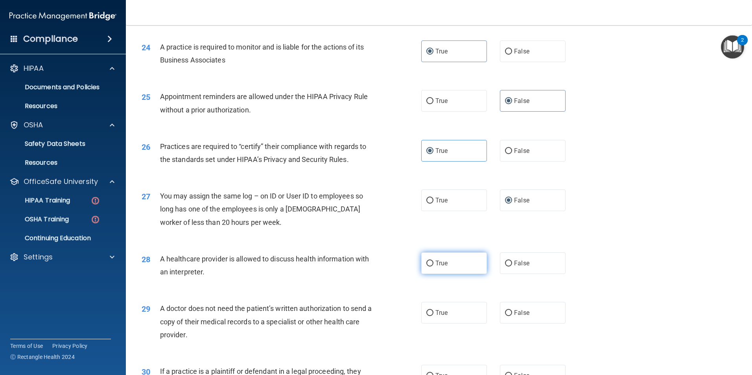
scroll to position [1377, 0]
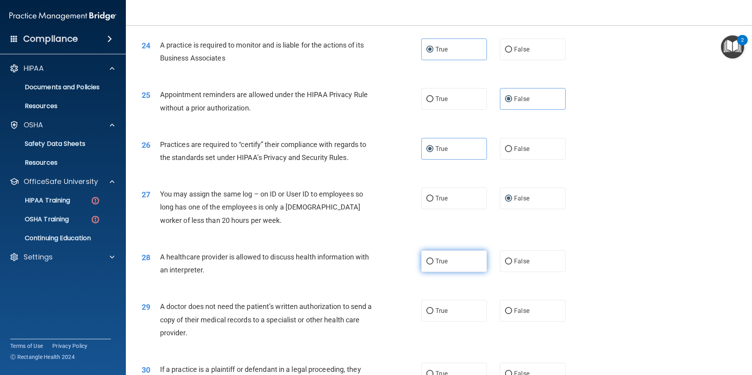
click at [445, 260] on span "True" at bounding box center [442, 261] width 12 height 7
click at [434, 260] on input "True" at bounding box center [430, 262] width 7 height 6
radio input "true"
click at [531, 315] on label "False" at bounding box center [533, 311] width 66 height 22
click at [512, 314] on input "False" at bounding box center [508, 311] width 7 height 6
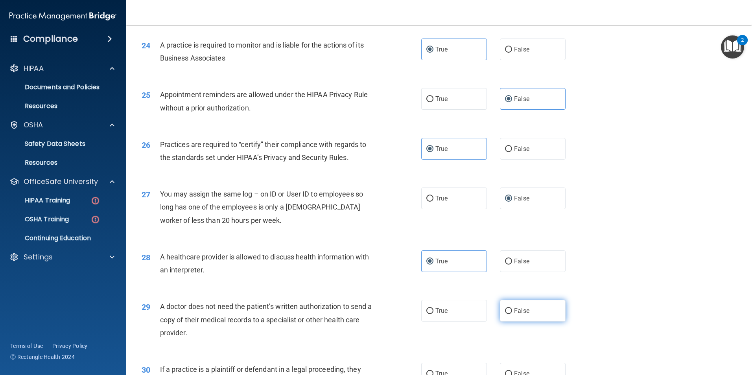
radio input "true"
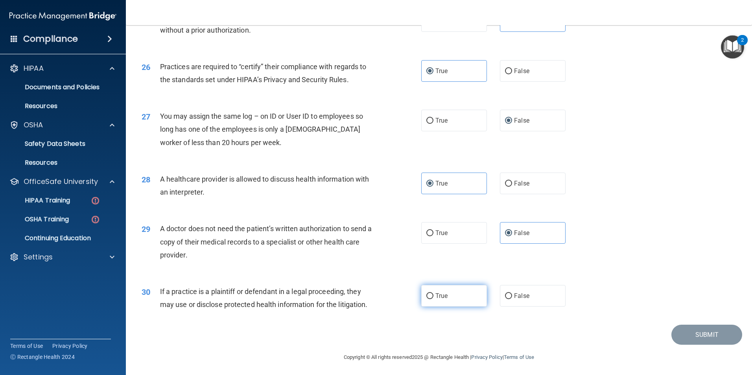
scroll to position [1456, 0]
click at [437, 293] on span "True" at bounding box center [442, 294] width 12 height 7
click at [434, 293] on input "True" at bounding box center [430, 295] width 7 height 6
radio input "true"
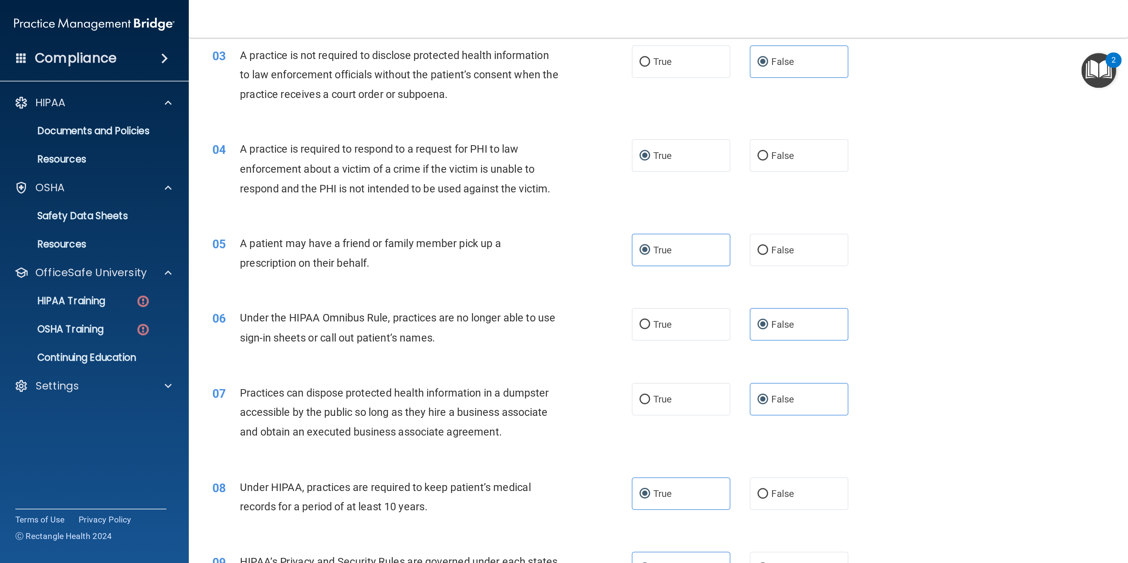
scroll to position [0, 0]
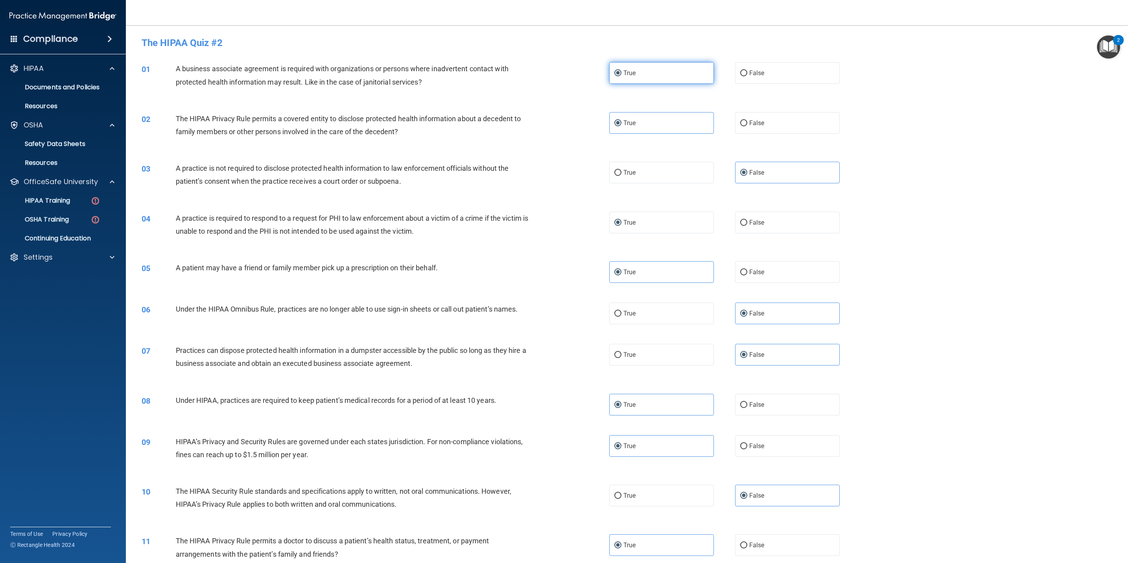
drag, startPoint x: 705, startPoint y: 1, endPoint x: 685, endPoint y: 63, distance: 64.6
click at [714, 38] on h4 "The HIPAA Quiz #2" at bounding box center [627, 43] width 971 height 10
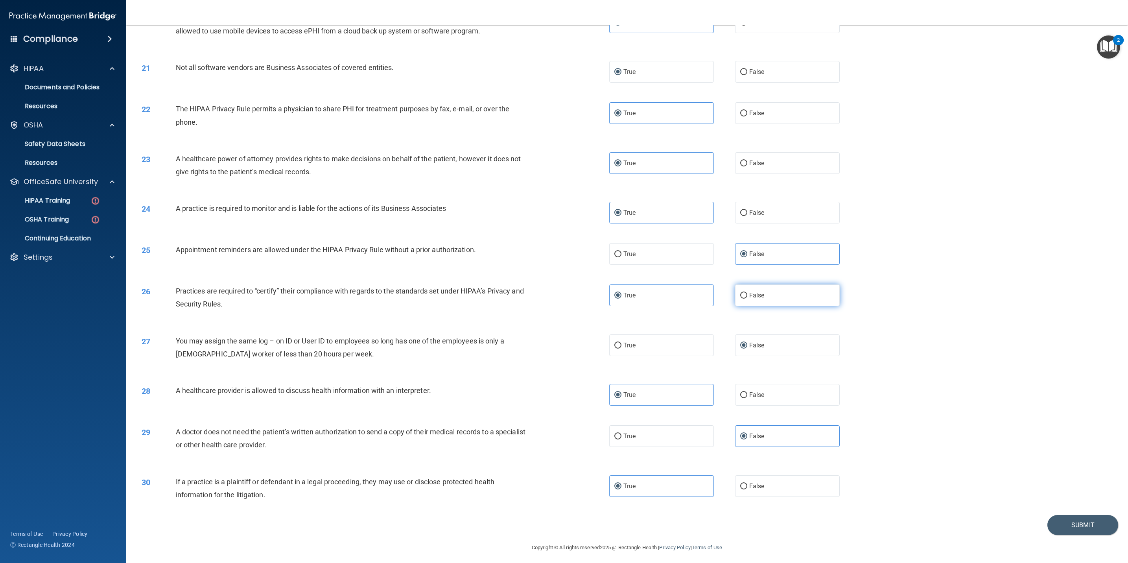
scroll to position [965, 0]
click at [752, 375] on button "Submit" at bounding box center [1083, 523] width 71 height 20
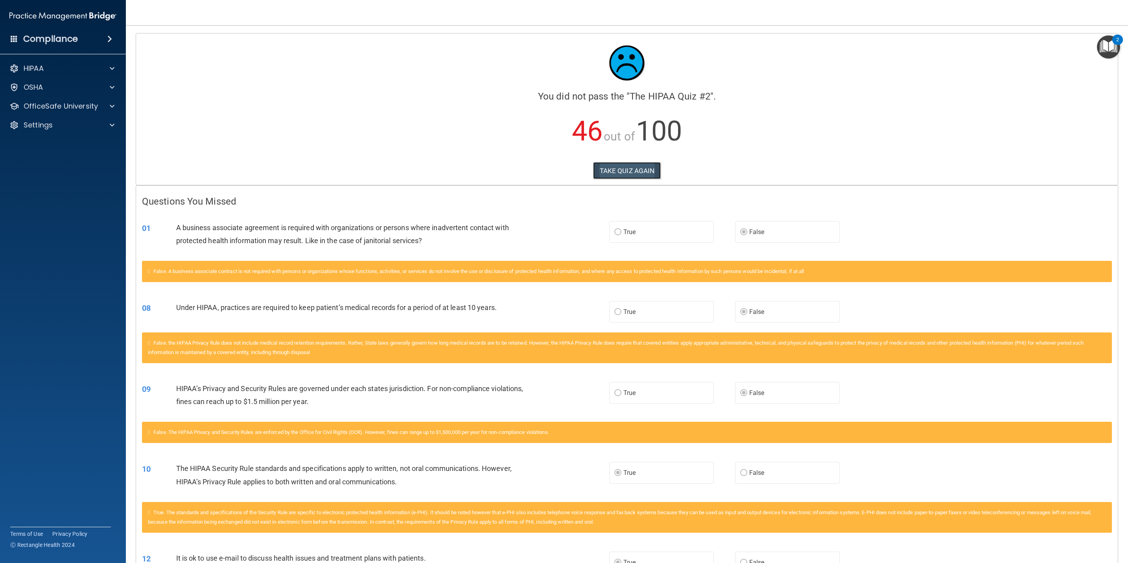
click at [624, 167] on button "TAKE QUIZ AGAIN" at bounding box center [627, 170] width 68 height 17
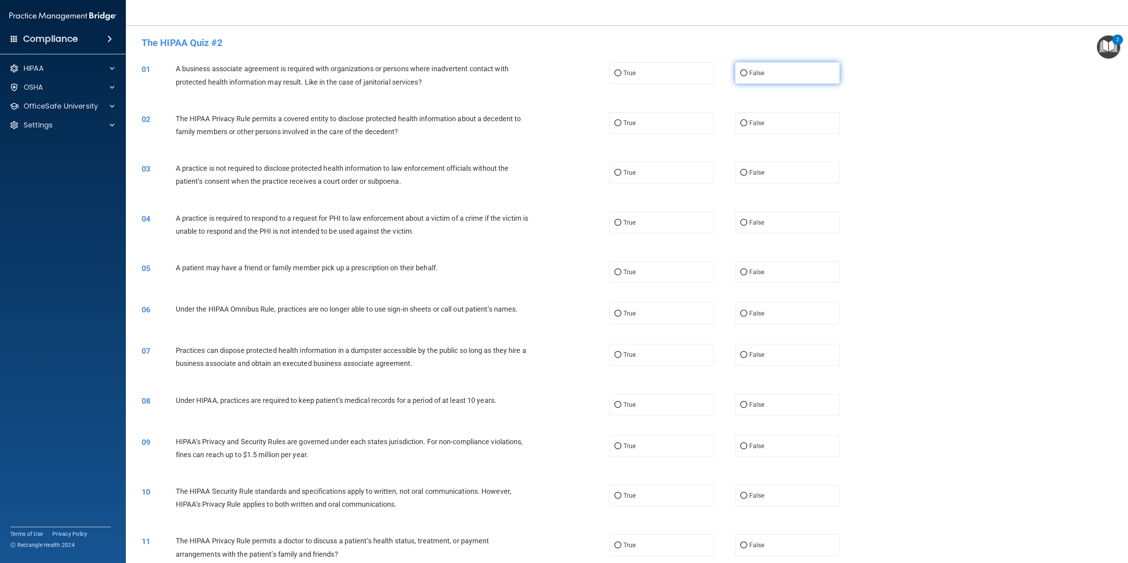
click at [752, 70] on label "False" at bounding box center [787, 73] width 105 height 22
click at [748, 70] on input "False" at bounding box center [743, 73] width 7 height 6
radio input "true"
click at [659, 71] on label "True" at bounding box center [661, 73] width 105 height 22
click at [622, 71] on input "True" at bounding box center [618, 73] width 7 height 6
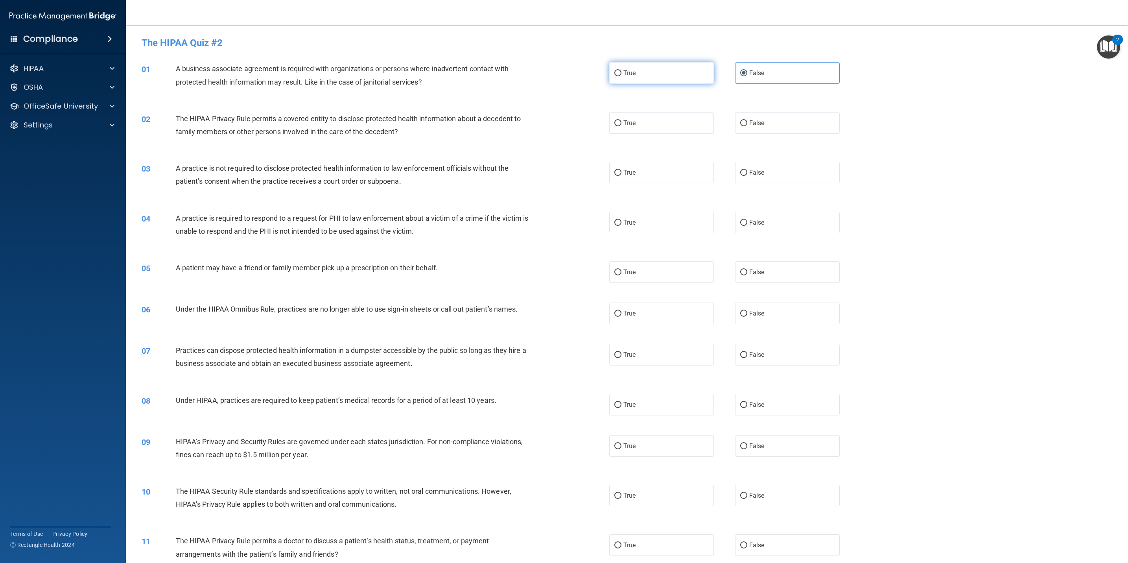
radio input "true"
radio input "false"
click at [89, 99] on div "OfficeSafe University" at bounding box center [63, 106] width 126 height 16
click at [89, 85] on div "OSHA" at bounding box center [53, 87] width 98 height 9
click at [100, 33] on div "Compliance" at bounding box center [63, 38] width 126 height 17
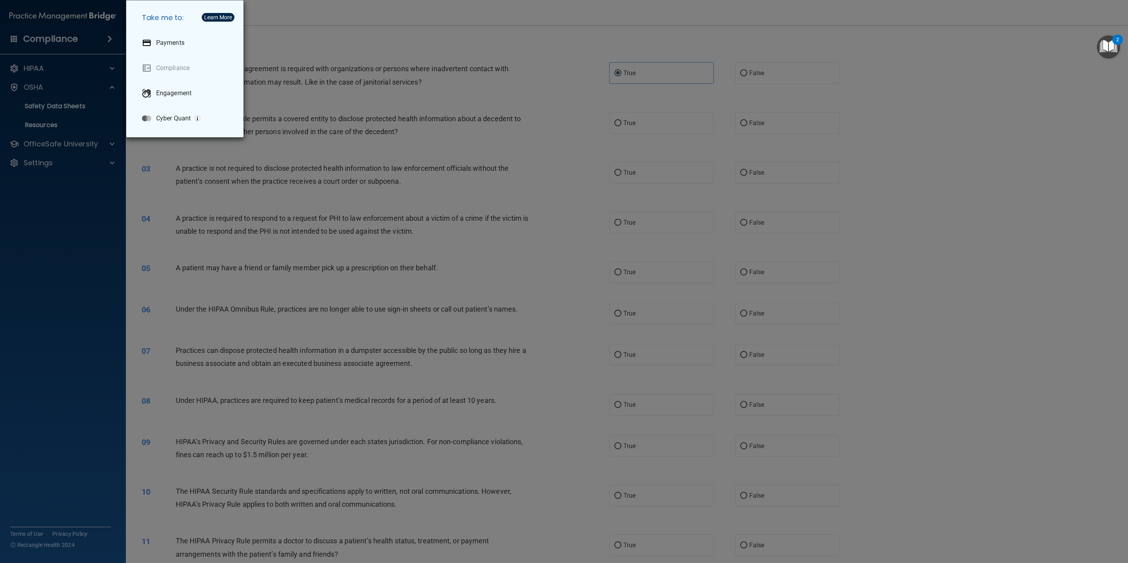
click at [79, 42] on div "Take me to: Payments Compliance Engagement Cyber Quant" at bounding box center [564, 281] width 1128 height 563
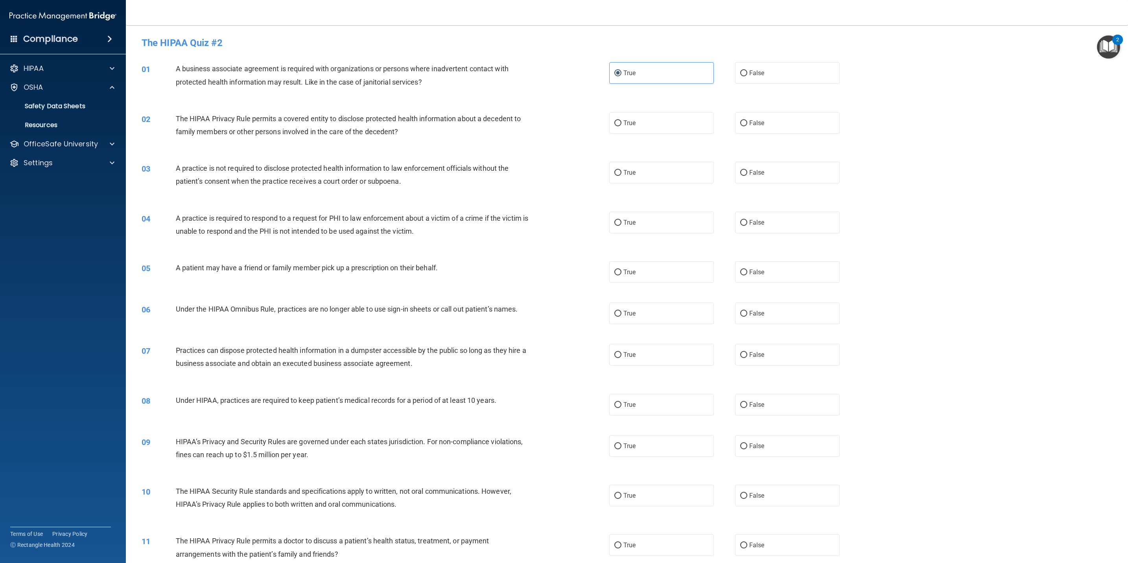
click at [43, 39] on h4 "Compliance" at bounding box center [50, 38] width 55 height 11
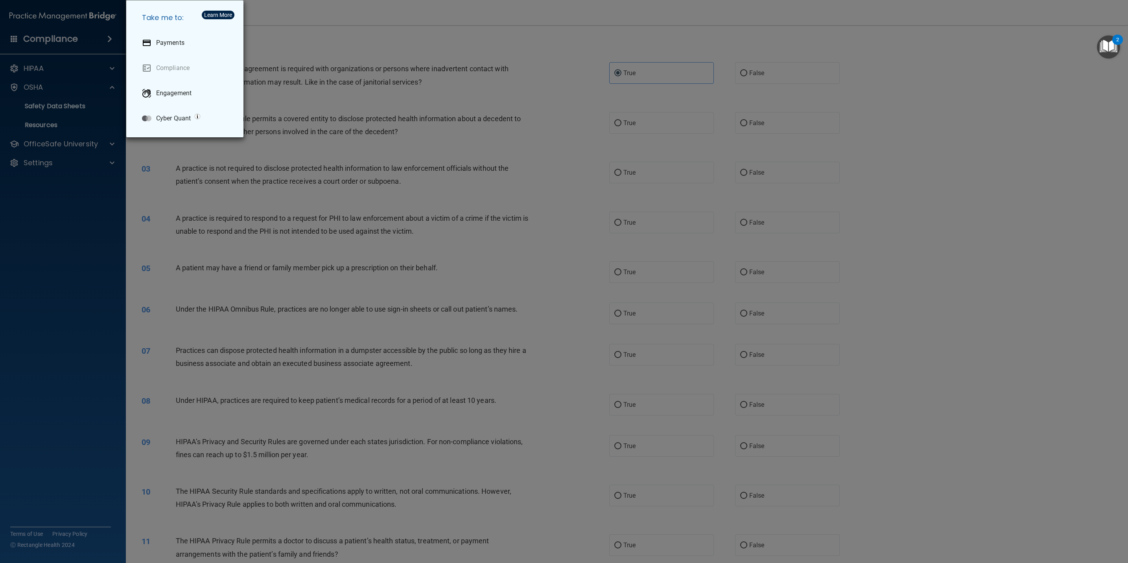
click at [30, 63] on div "Take me to: Payments Compliance Engagement Cyber Quant" at bounding box center [564, 281] width 1128 height 563
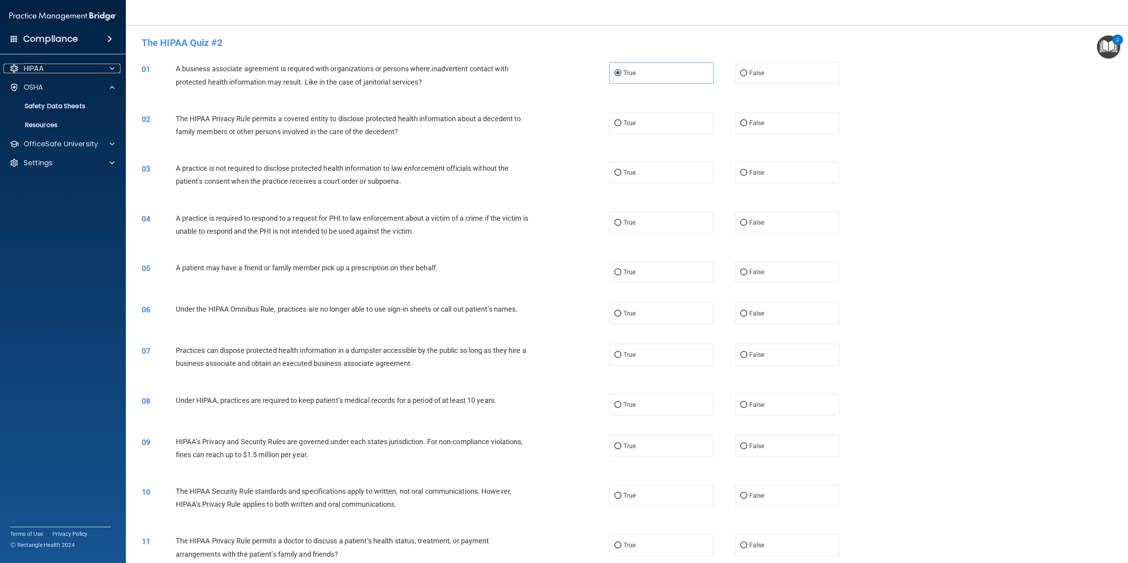
click at [30, 70] on p "HIPAA" at bounding box center [34, 68] width 20 height 9
click at [29, 88] on p "Documents and Policies" at bounding box center [58, 87] width 107 height 8
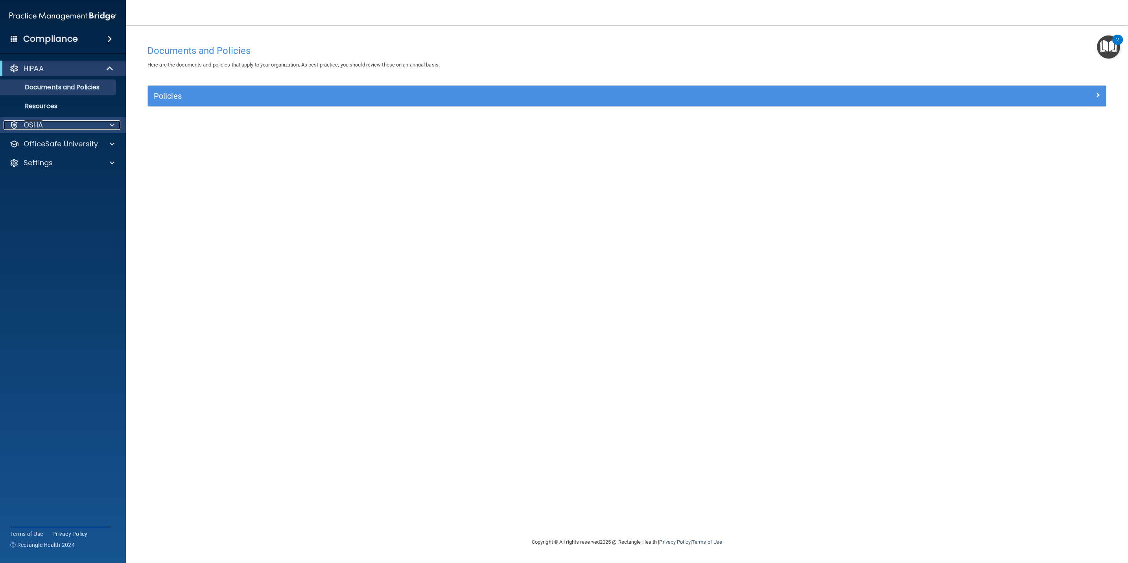
click at [34, 129] on p "OSHA" at bounding box center [34, 124] width 20 height 9
click at [45, 203] on p "Settings" at bounding box center [38, 200] width 29 height 9
click at [51, 184] on p "OfficeSafe University" at bounding box center [61, 181] width 74 height 9
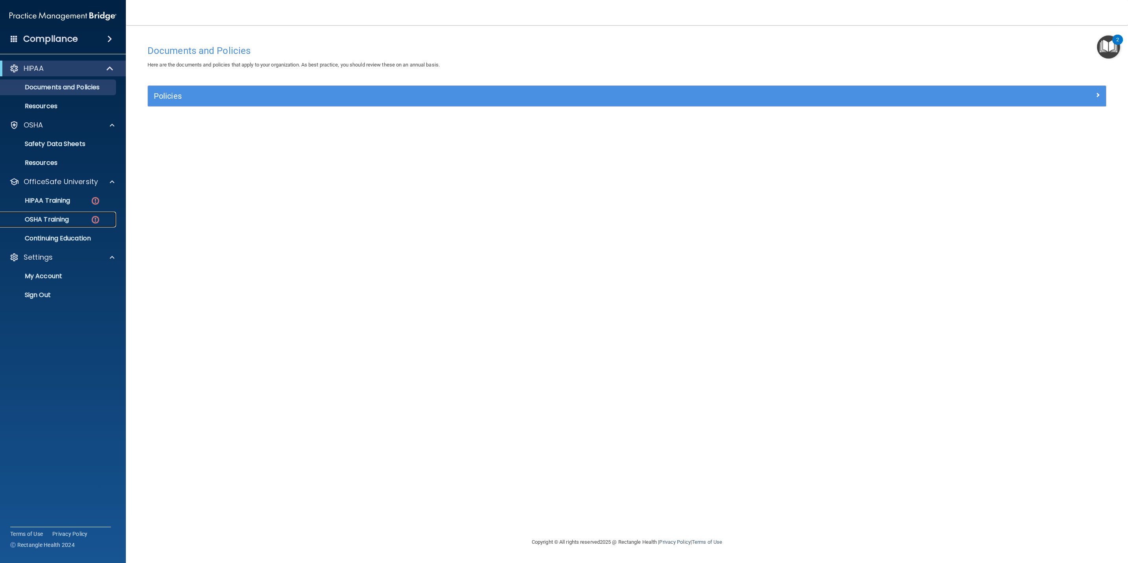
click at [51, 214] on link "OSHA Training" at bounding box center [54, 220] width 124 height 16
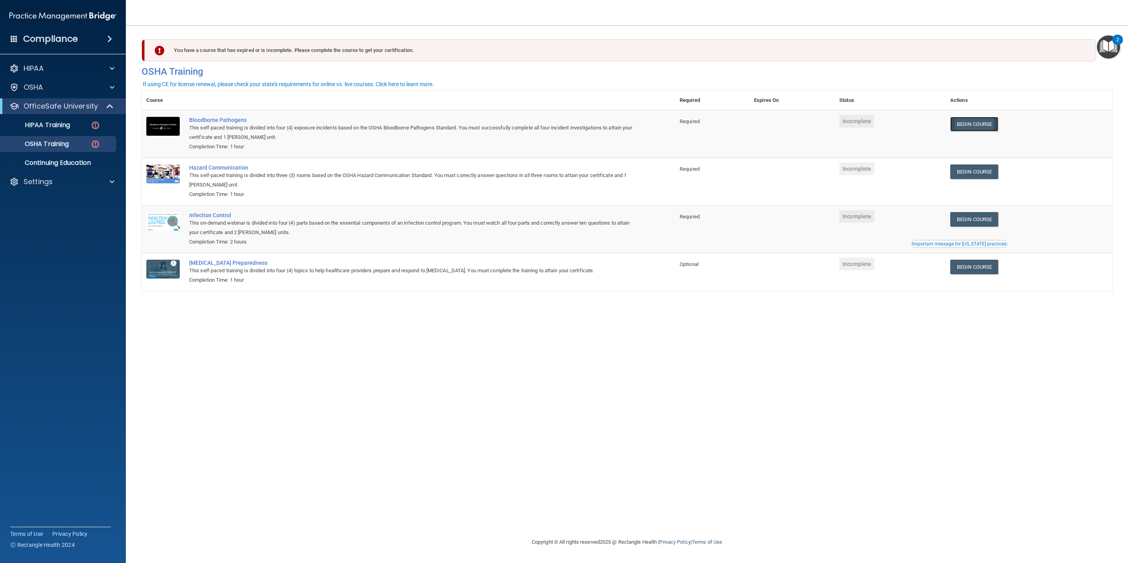
click at [752, 117] on link "Begin Course" at bounding box center [975, 124] width 48 height 15
click at [752, 174] on td "Incomplete" at bounding box center [890, 182] width 111 height 48
click at [752, 169] on link "Begin Course" at bounding box center [975, 171] width 48 height 15
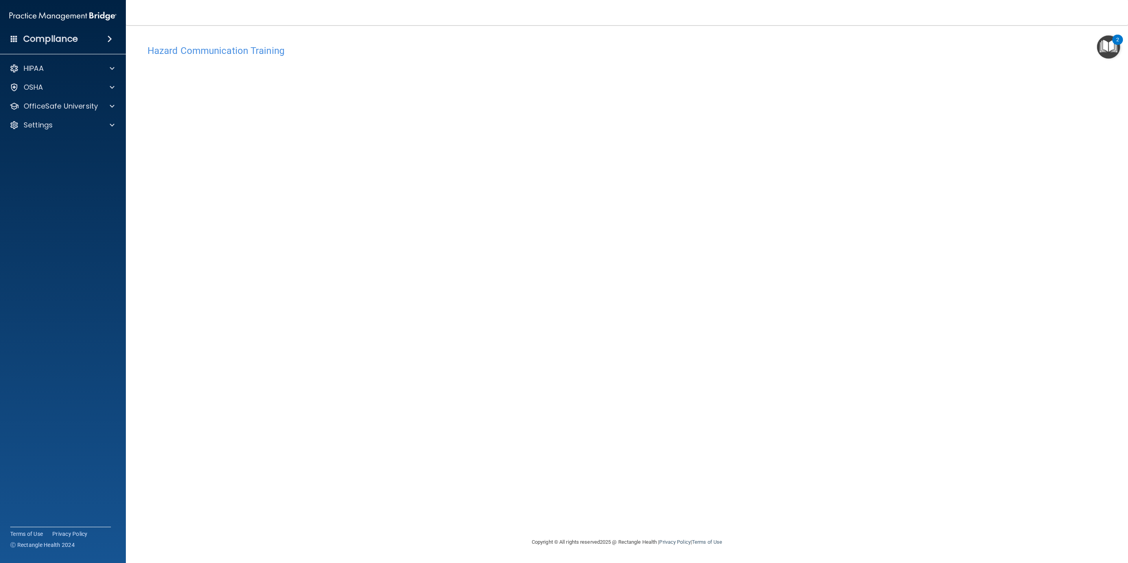
click at [1117, 43] on div "2" at bounding box center [1118, 45] width 3 height 10
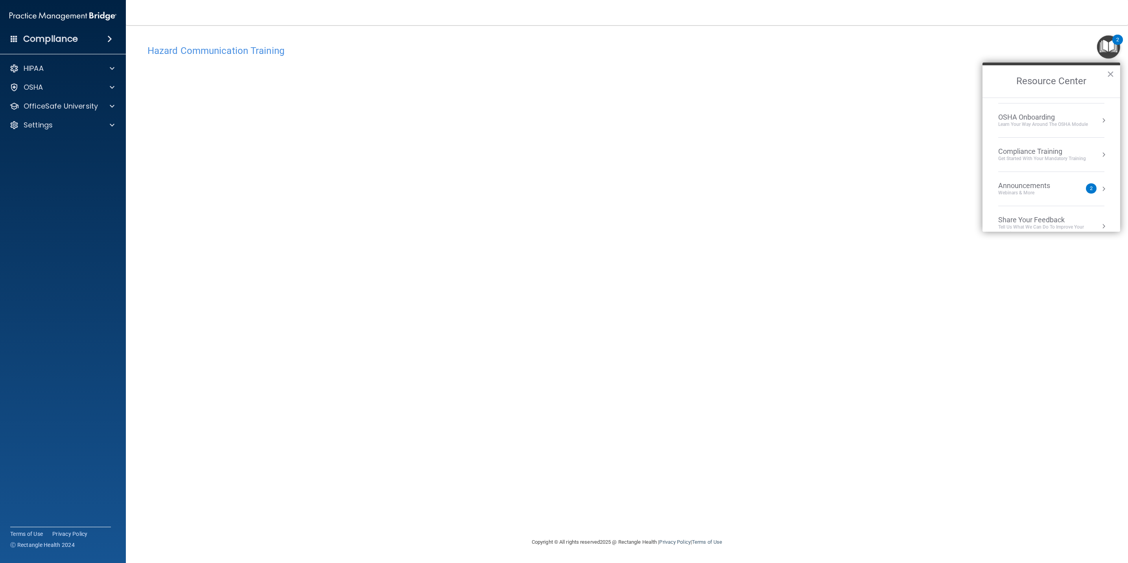
scroll to position [45, 0]
click at [859, 169] on div "Hazard Communication Training This course doesn’t expire until . Are you sure y…" at bounding box center [627, 289] width 971 height 497
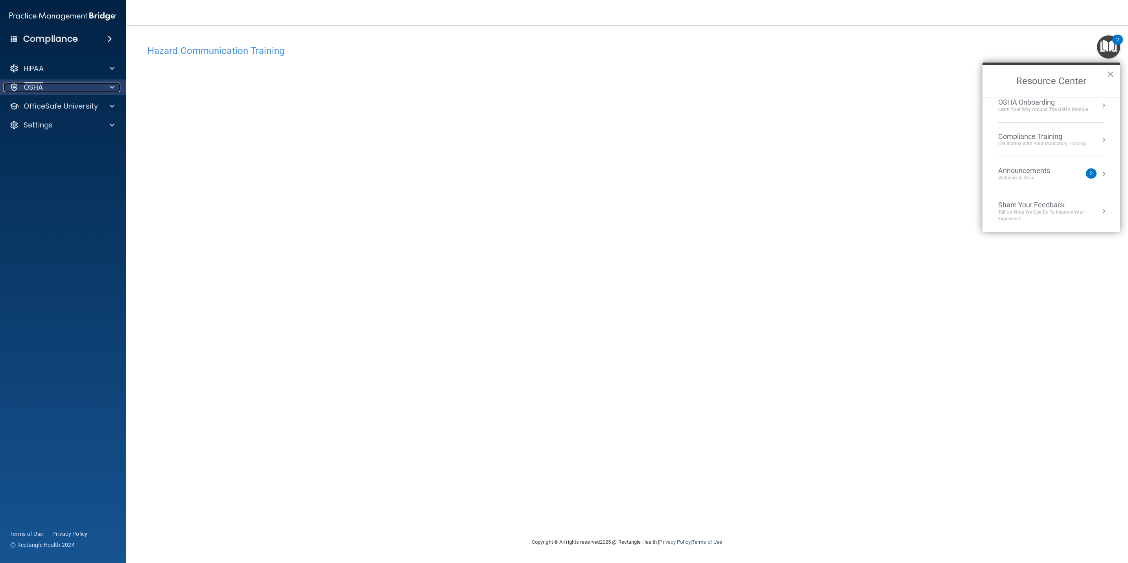
click at [96, 84] on div "OSHA" at bounding box center [53, 87] width 98 height 9
click at [76, 136] on div "OfficeSafe University" at bounding box center [63, 144] width 126 height 16
click at [91, 135] on div "HIPAA Documents and Policies Report an Incident Business Associates Emergency P…" at bounding box center [63, 117] width 126 height 120
click at [112, 144] on span at bounding box center [112, 143] width 5 height 9
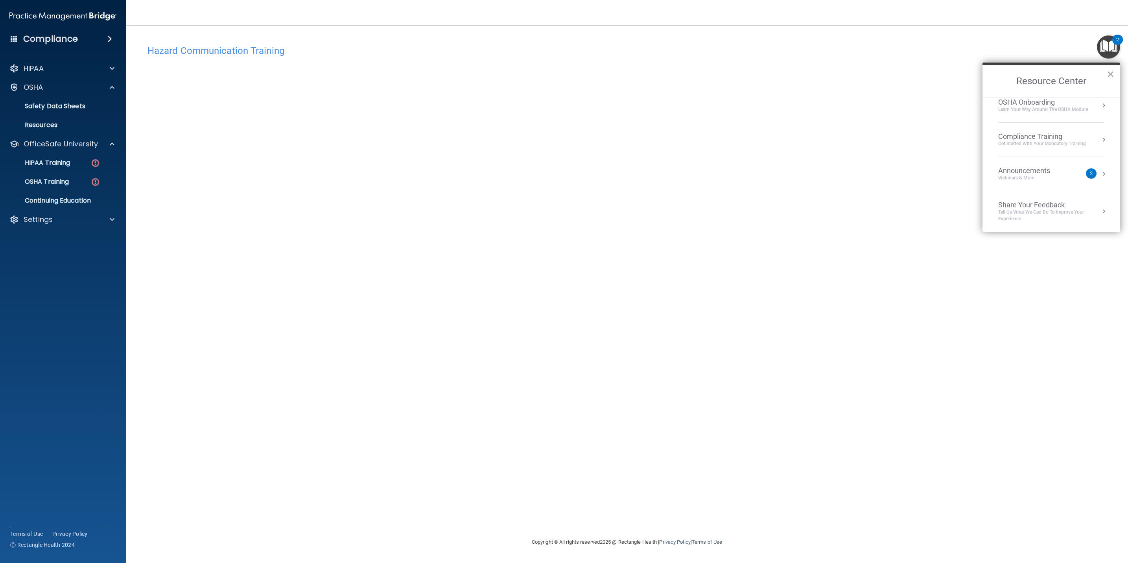
click at [57, 152] on ul "HIPAA Training OSHA Training Continuing Education" at bounding box center [63, 180] width 142 height 57
click at [52, 166] on p "HIPAA Training" at bounding box center [37, 163] width 65 height 8
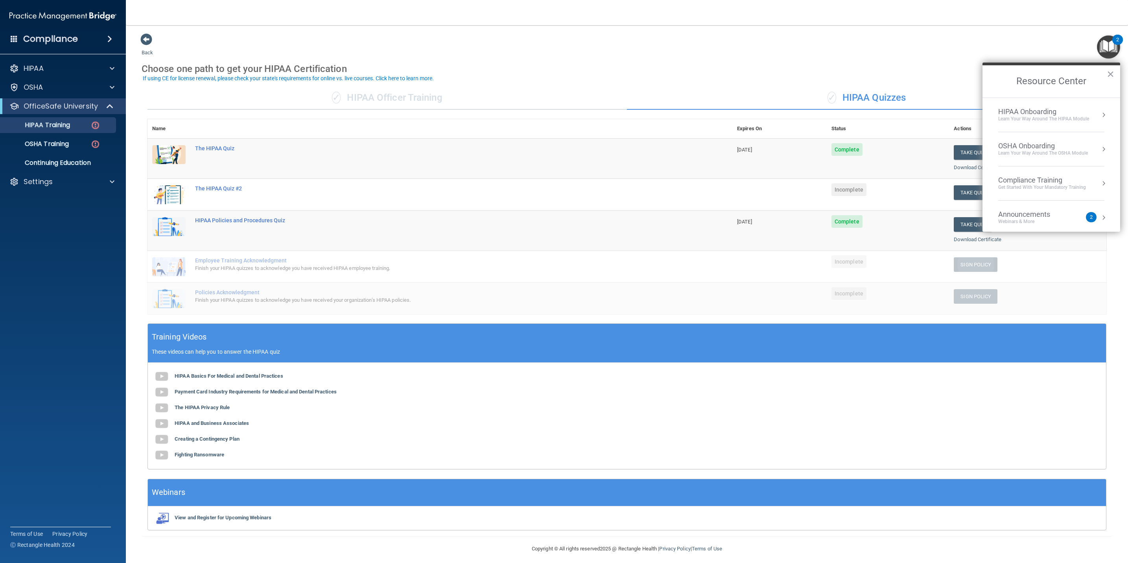
scroll to position [6, 0]
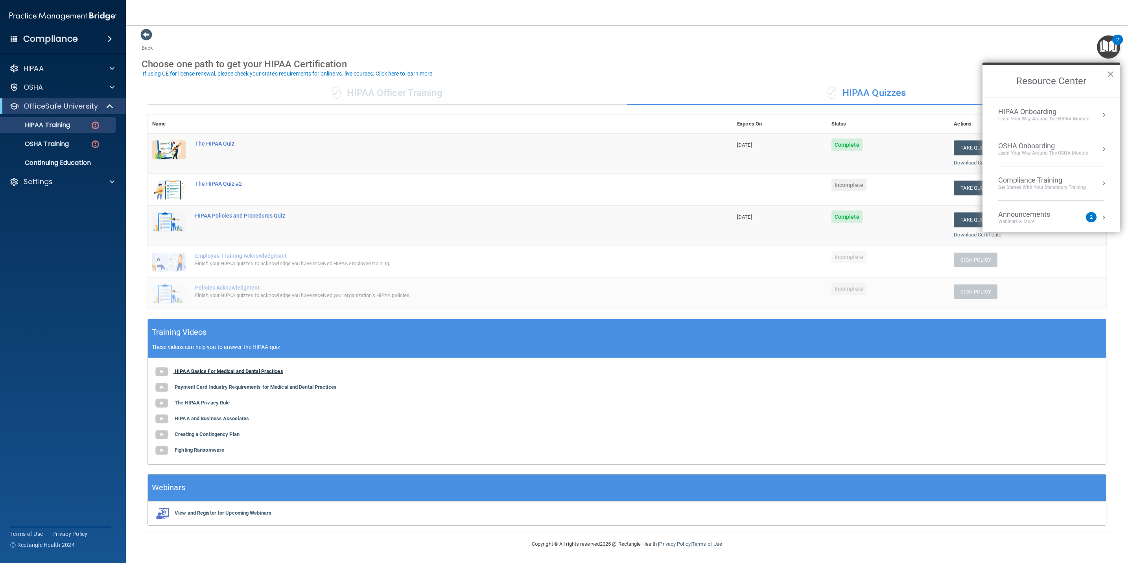
click at [222, 372] on b "HIPAA Basics For Medical and Dental Practices" at bounding box center [229, 371] width 109 height 6
click at [1110, 69] on button "×" at bounding box center [1110, 74] width 7 height 13
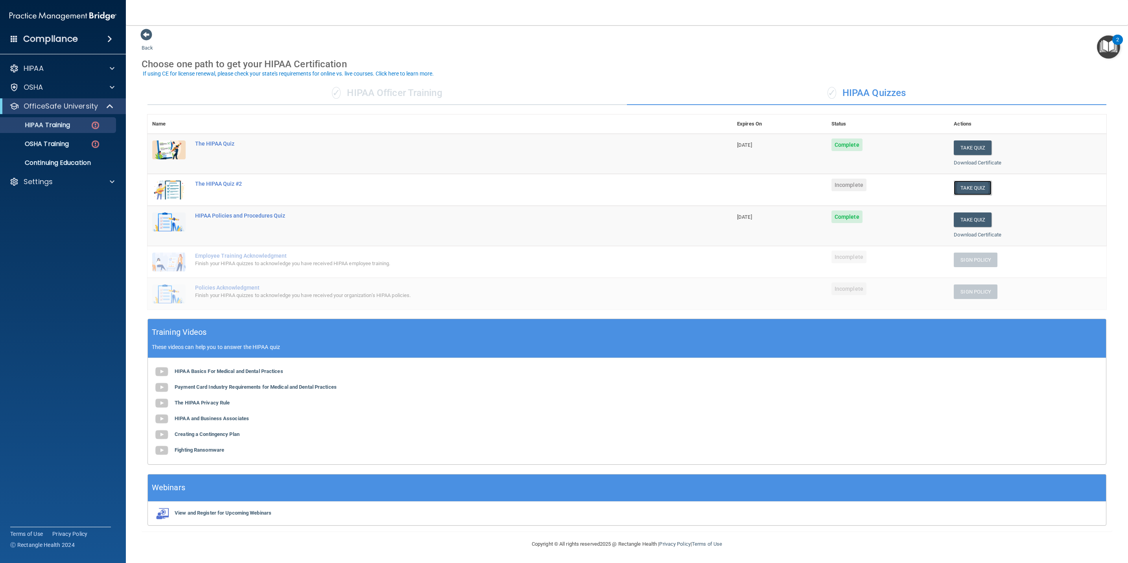
click at [961, 183] on button "Take Quiz" at bounding box center [973, 188] width 38 height 15
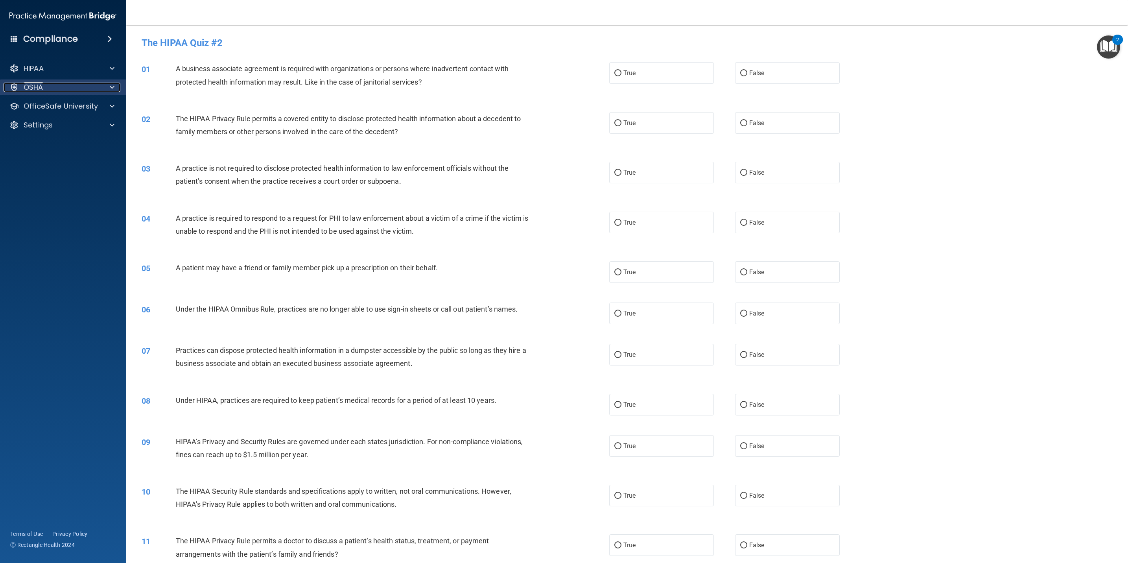
click at [96, 89] on div "OSHA" at bounding box center [53, 87] width 98 height 9
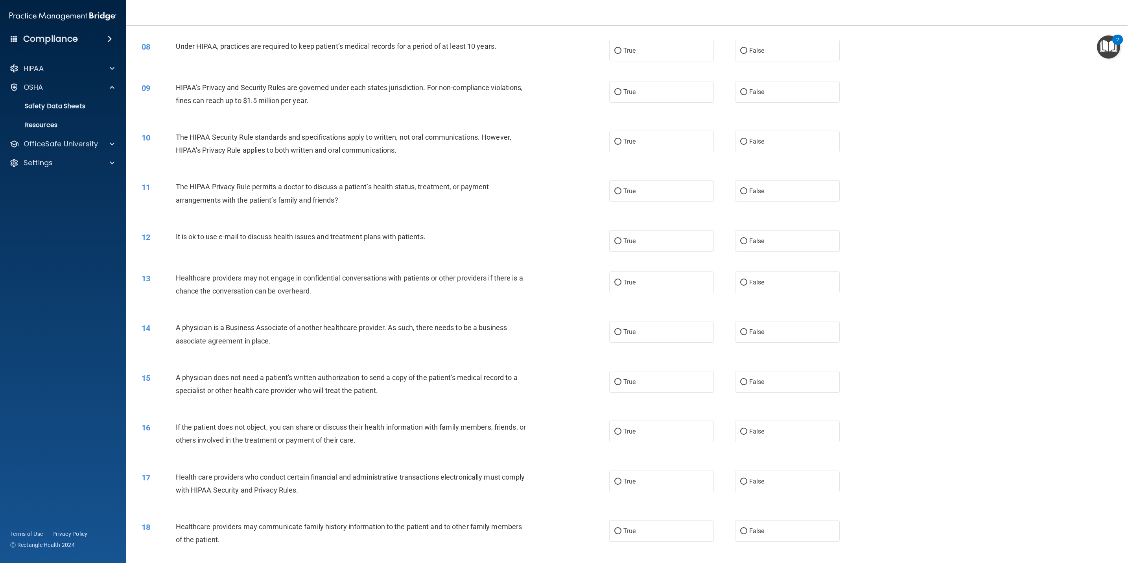
click at [412, 290] on div "Healthcare providers may not engage in confidential conversations with patients…" at bounding box center [356, 284] width 360 height 26
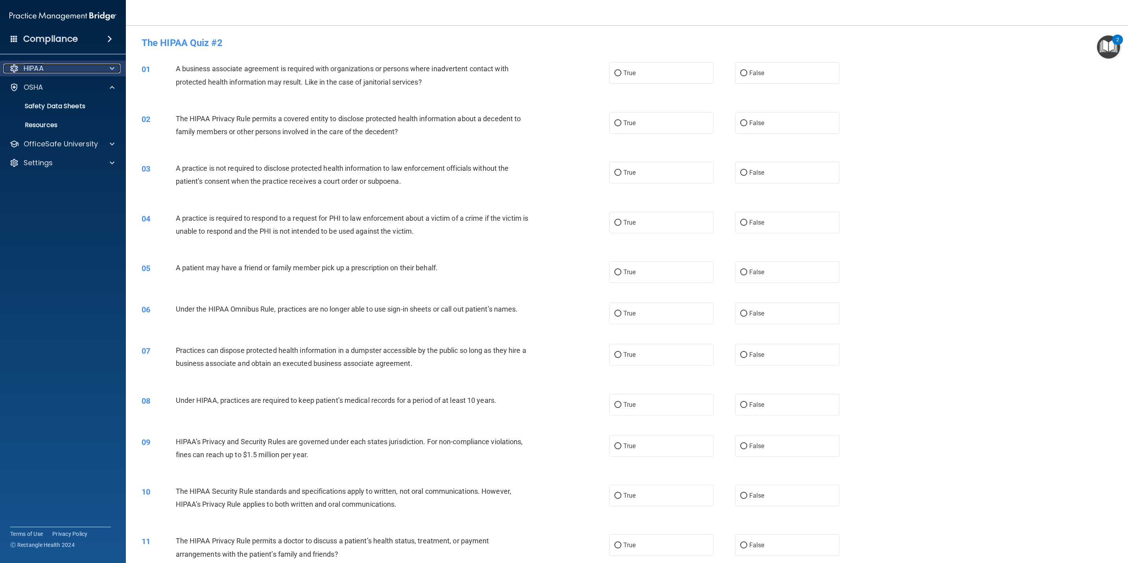
click at [103, 67] on div at bounding box center [111, 68] width 20 height 9
click at [84, 71] on div "HIPAA" at bounding box center [53, 68] width 98 height 9
click at [1090, 64] on div "01 A business associate agreement is required with organizations or persons whe…" at bounding box center [627, 77] width 983 height 50
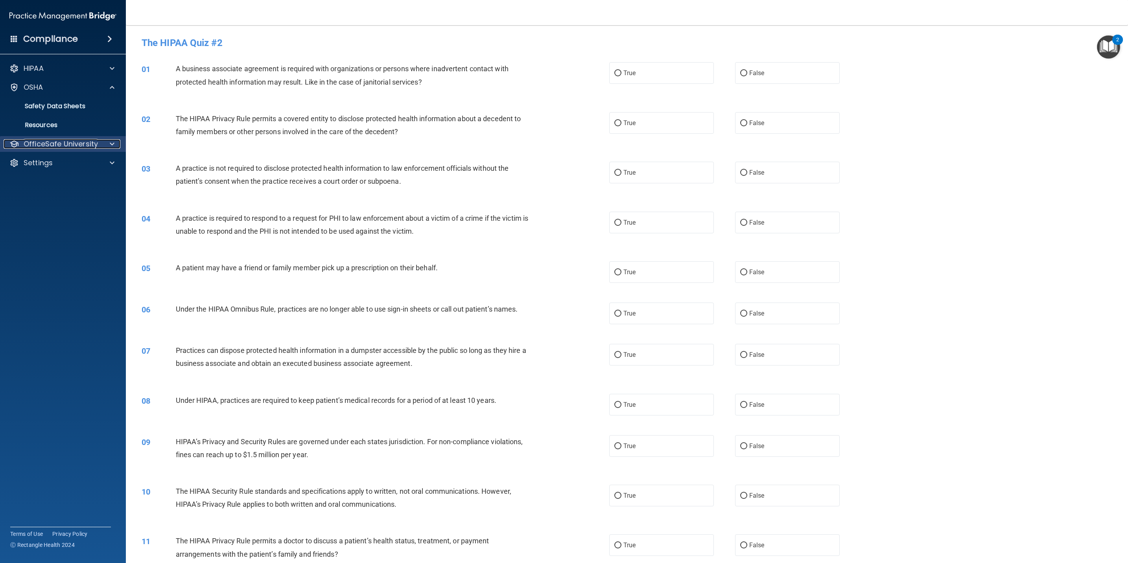
click at [59, 143] on p "OfficeSafe University" at bounding box center [61, 143] width 74 height 9
click at [51, 165] on p "HIPAA Training" at bounding box center [37, 163] width 65 height 8
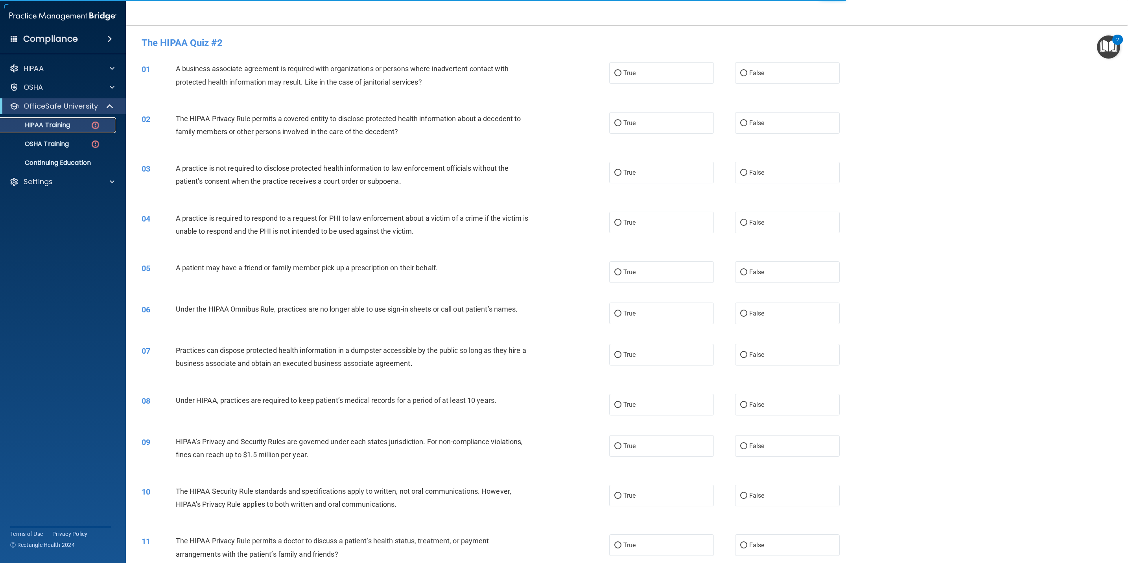
click at [55, 123] on p "HIPAA Training" at bounding box center [37, 125] width 65 height 8
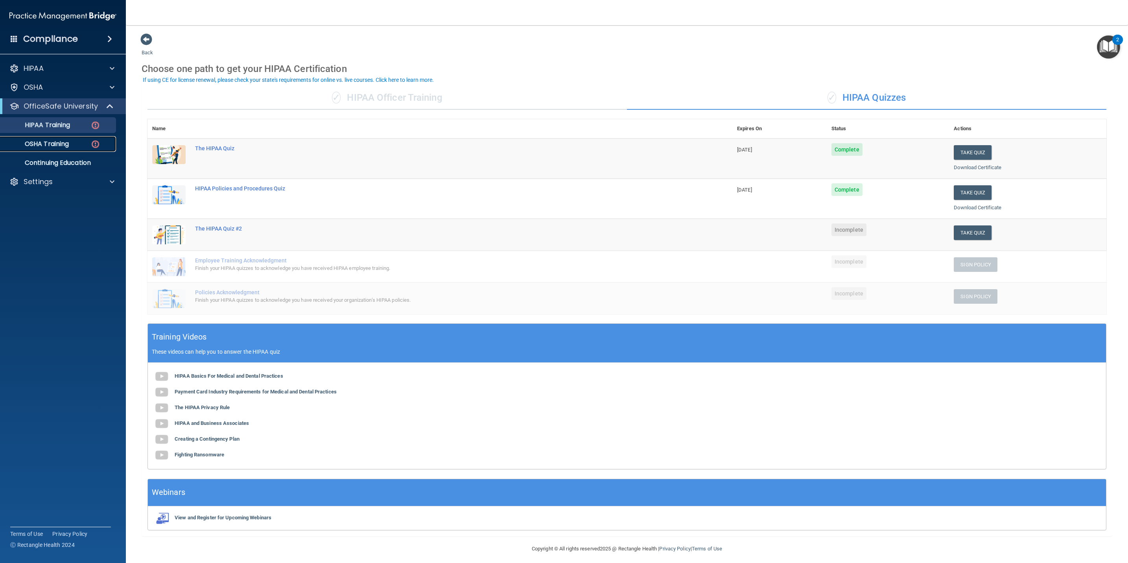
click at [55, 143] on p "OSHA Training" at bounding box center [37, 144] width 64 height 8
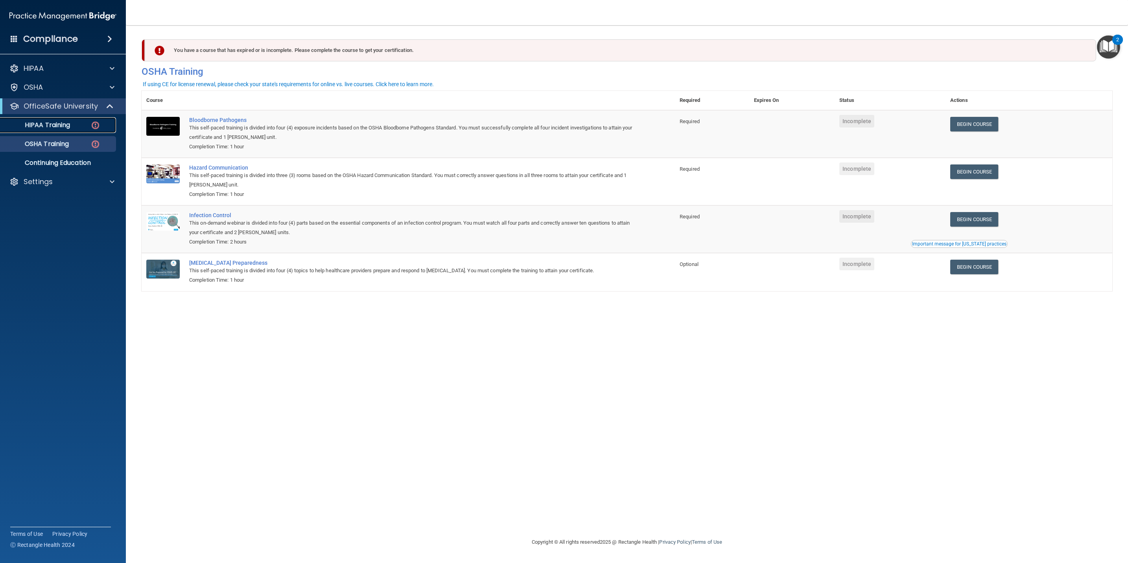
click at [41, 133] on link "HIPAA Training" at bounding box center [54, 125] width 124 height 16
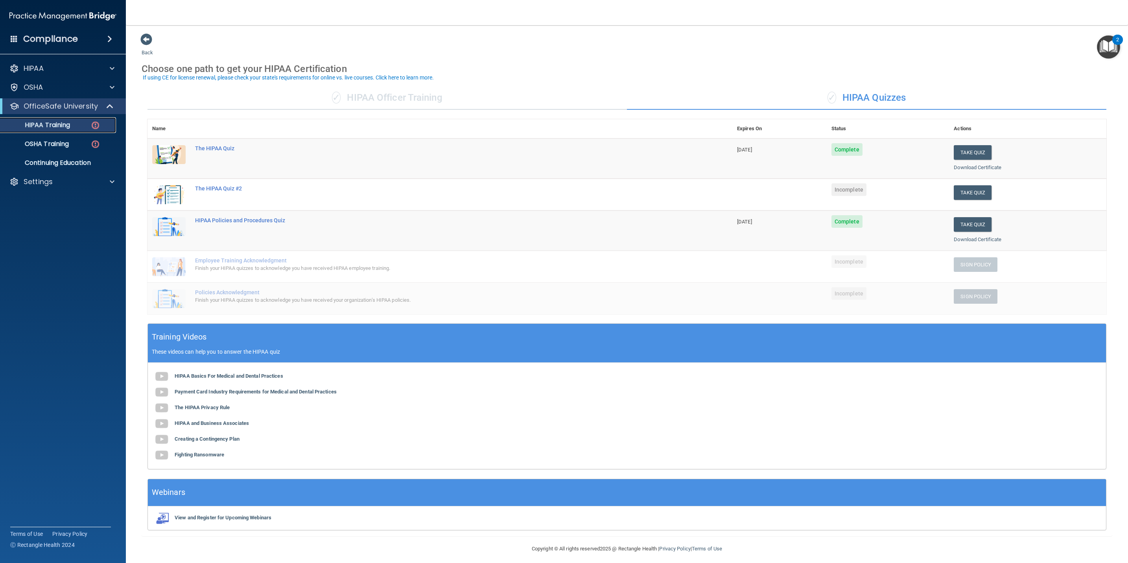
scroll to position [6, 0]
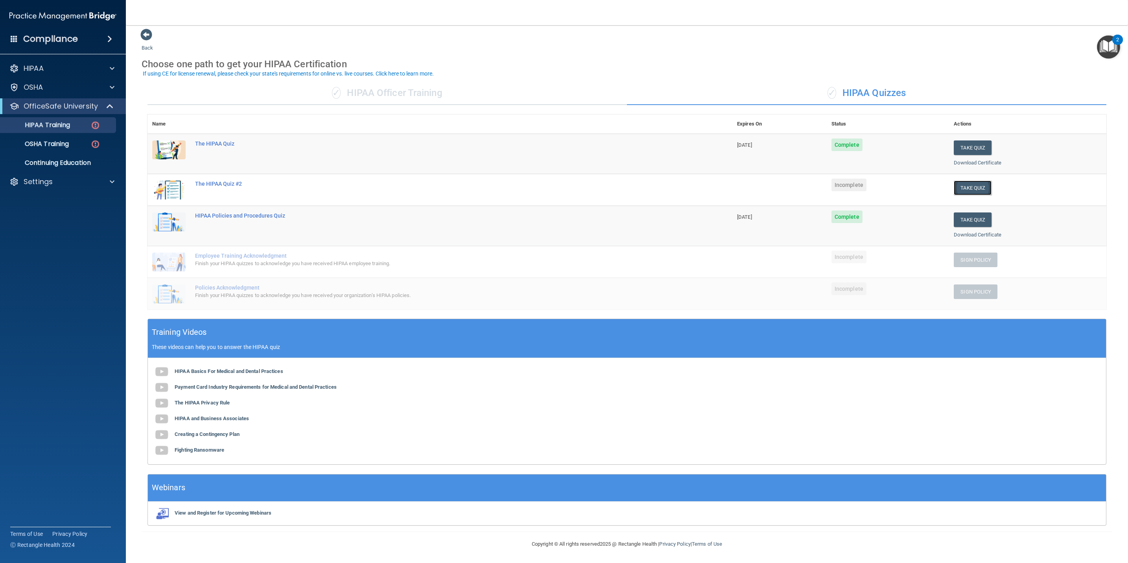
click at [965, 186] on button "Take Quiz" at bounding box center [973, 188] width 38 height 15
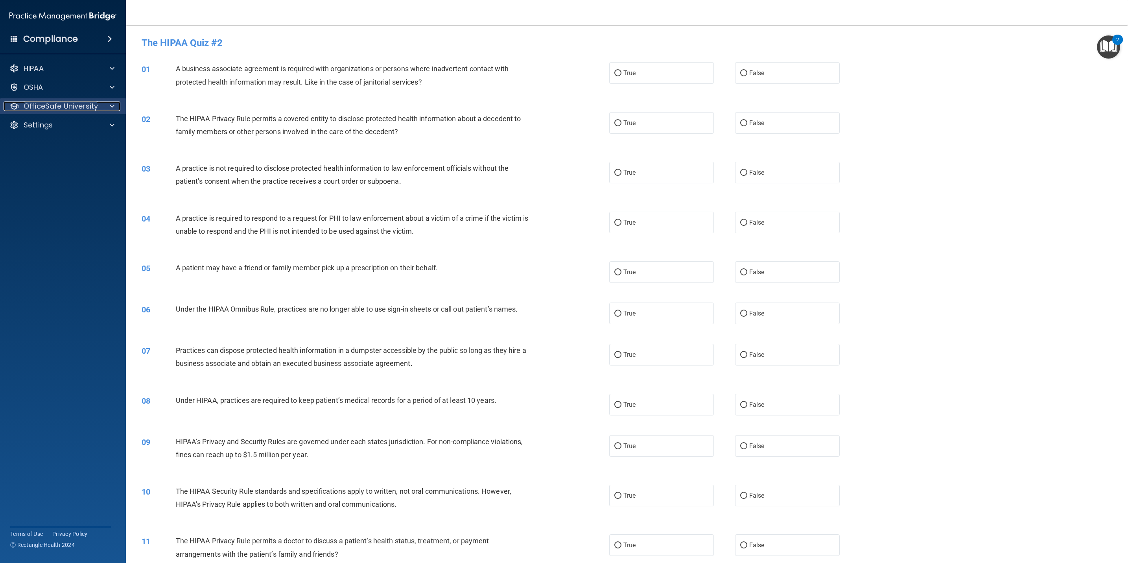
click at [108, 109] on div at bounding box center [111, 106] width 20 height 9
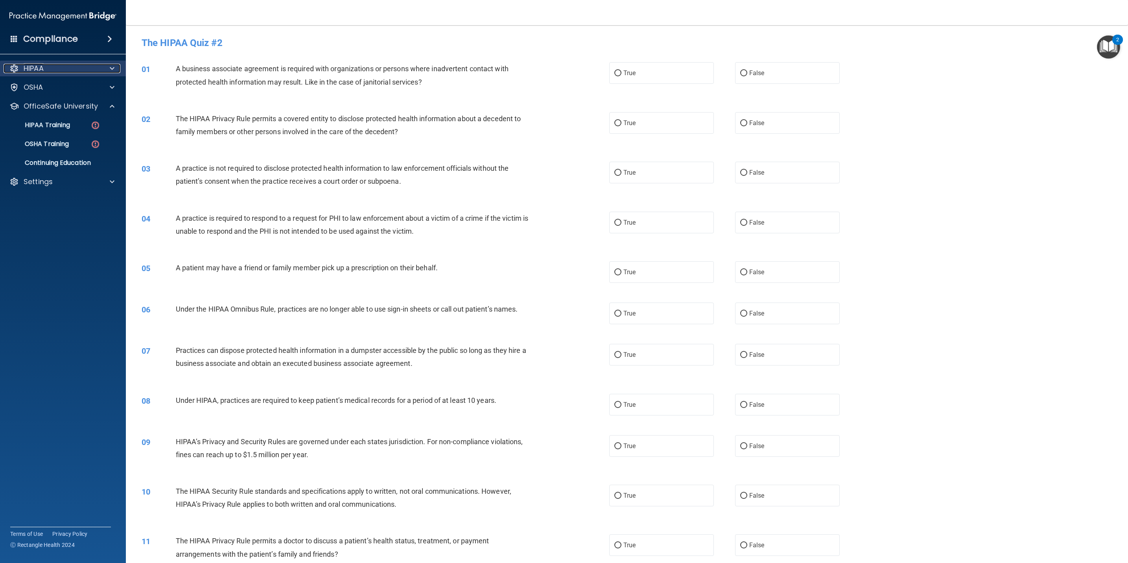
click at [59, 64] on div "HIPAA" at bounding box center [53, 68] width 98 height 9
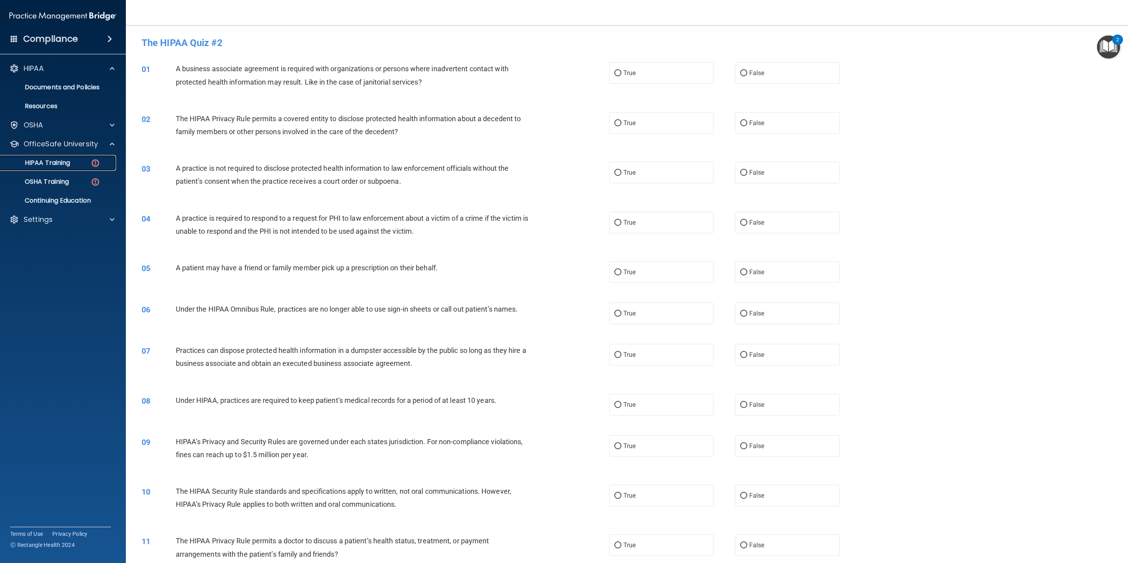
click at [59, 160] on p "HIPAA Training" at bounding box center [37, 163] width 65 height 8
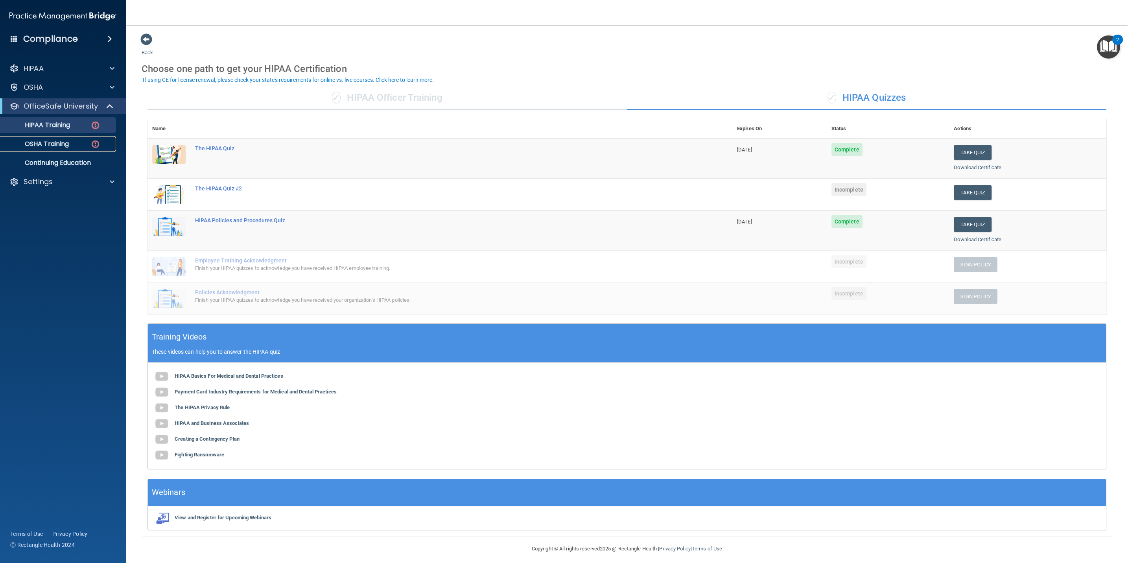
click at [38, 141] on p "OSHA Training" at bounding box center [37, 144] width 64 height 8
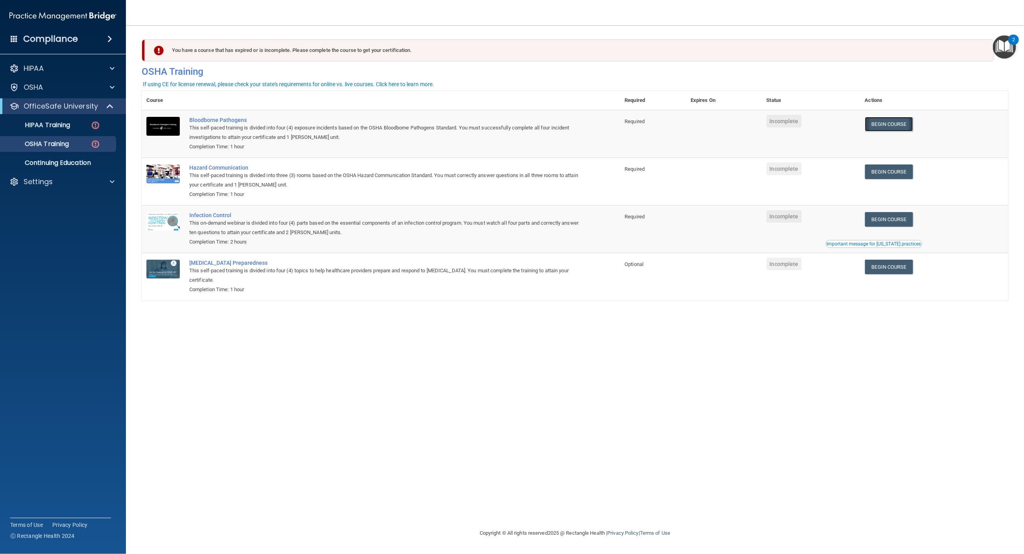
click at [886, 119] on link "Begin Course" at bounding box center [889, 124] width 48 height 15
click at [55, 127] on p "HIPAA Training" at bounding box center [37, 125] width 65 height 8
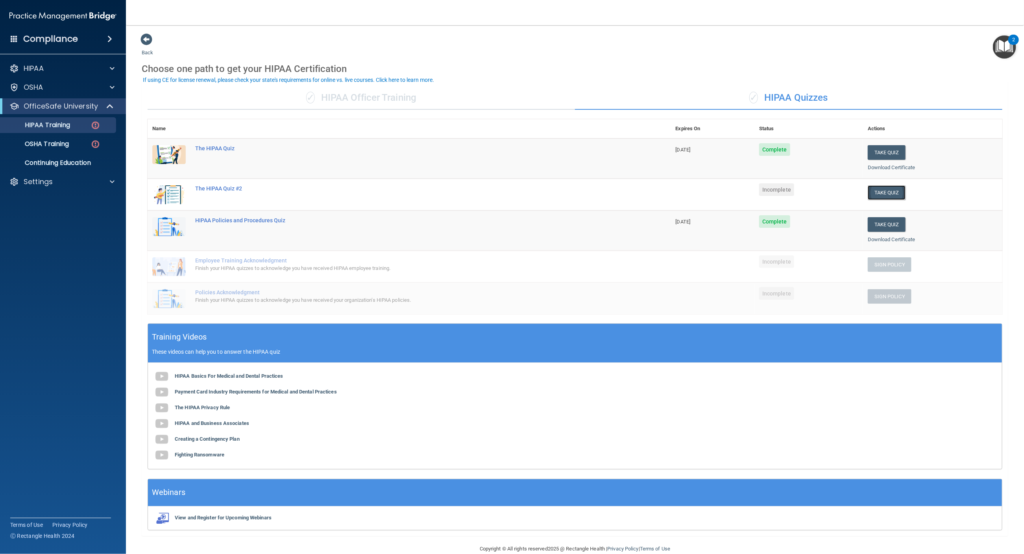
click at [886, 191] on button "Take Quiz" at bounding box center [887, 192] width 38 height 15
